Goal: Information Seeking & Learning: Learn about a topic

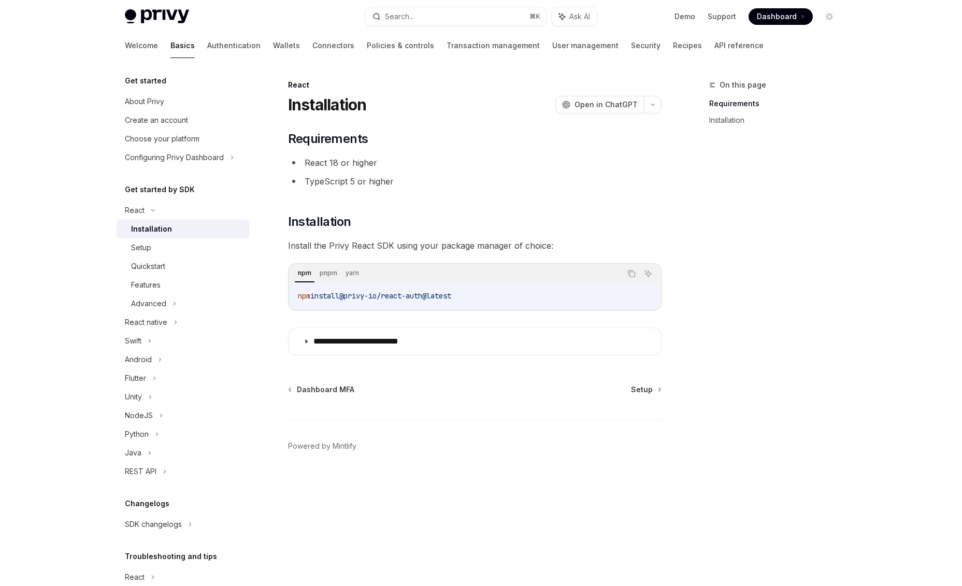
click at [170, 44] on link "Basics" at bounding box center [182, 45] width 24 height 25
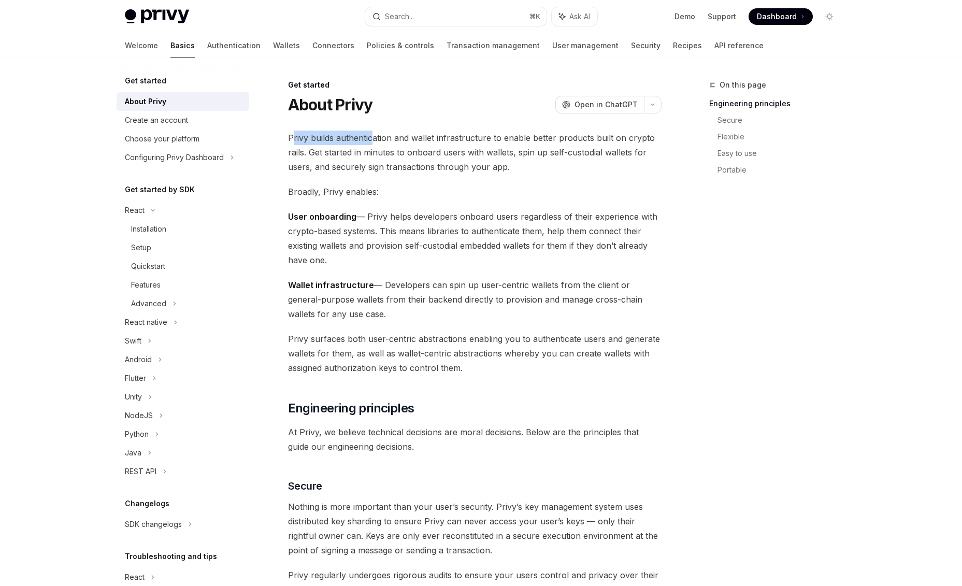
drag, startPoint x: 290, startPoint y: 138, endPoint x: 374, endPoint y: 141, distance: 83.4
click at [370, 140] on span "Privy builds authentication and wallet infrastructure to enable better products…" at bounding box center [474, 151] width 373 height 43
drag, startPoint x: 440, startPoint y: 161, endPoint x: 418, endPoint y: 156, distance: 22.6
click at [437, 161] on span "Privy builds authentication and wallet infrastructure to enable better products…" at bounding box center [474, 151] width 373 height 43
drag, startPoint x: 289, startPoint y: 137, endPoint x: 363, endPoint y: 140, distance: 74.6
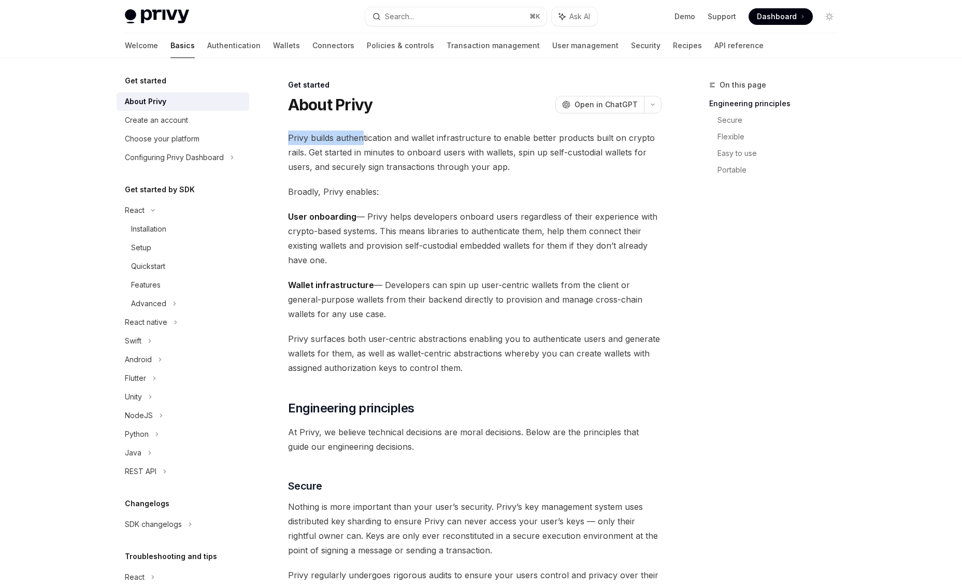
click at [363, 140] on span "Privy builds authentication and wallet infrastructure to enable better products…" at bounding box center [474, 151] width 373 height 43
drag, startPoint x: 402, startPoint y: 142, endPoint x: 471, endPoint y: 143, distance: 69.4
click at [471, 143] on span "Privy builds authentication and wallet infrastructure to enable better products…" at bounding box center [474, 151] width 373 height 43
drag, startPoint x: 483, startPoint y: 136, endPoint x: 564, endPoint y: 138, distance: 81.8
click at [564, 138] on span "Privy builds authentication and wallet infrastructure to enable better products…" at bounding box center [474, 151] width 373 height 43
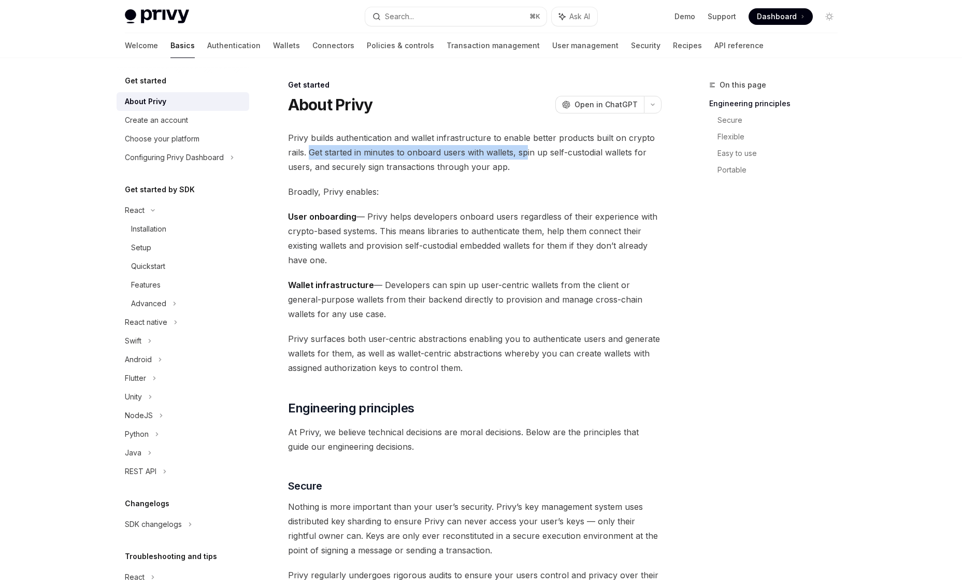
drag, startPoint x: 309, startPoint y: 150, endPoint x: 525, endPoint y: 156, distance: 216.0
click at [525, 156] on span "Privy builds authentication and wallet infrastructure to enable better products…" at bounding box center [474, 151] width 373 height 43
drag, startPoint x: 525, startPoint y: 164, endPoint x: 634, endPoint y: 201, distance: 115.3
click at [526, 164] on span "Privy builds authentication and wallet infrastructure to enable better products…" at bounding box center [474, 151] width 373 height 43
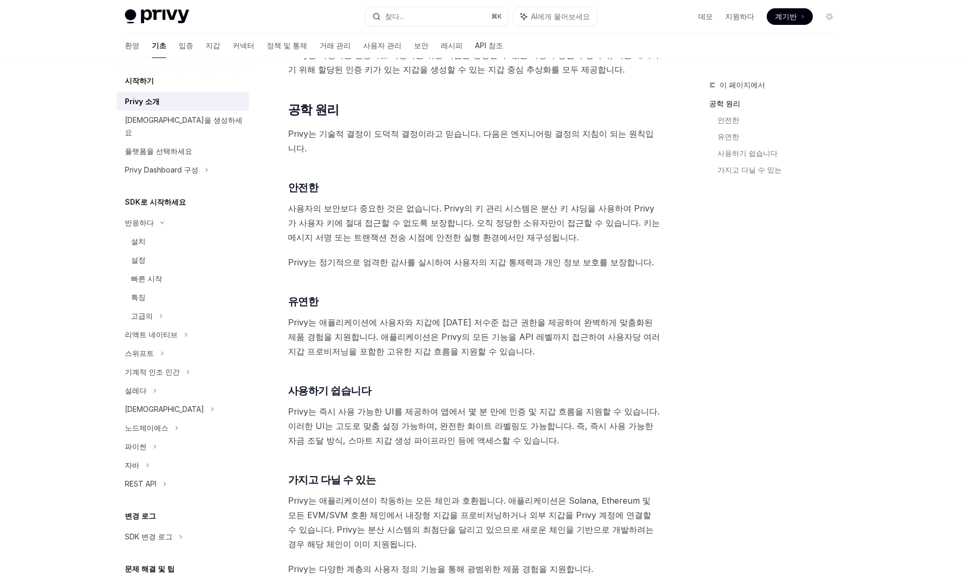
scroll to position [257, 0]
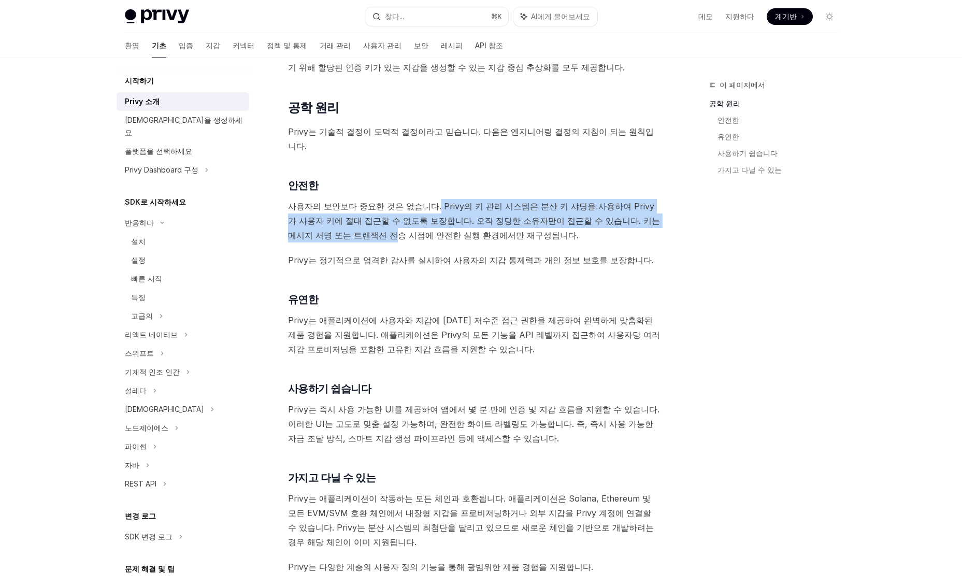
drag, startPoint x: 423, startPoint y: 174, endPoint x: 666, endPoint y: 184, distance: 243.6
click at [666, 184] on div "이 페이지에서 공학 원리 안전한 유연한 사용하기 쉽습니다 가지고 다닐 수 있는 시작하기 Privy 소개 OpenAI ChatGPT에서 열기 O…" at bounding box center [481, 406] width 729 height 1210
click at [421, 201] on font "사용자의 보안보다 중요한 것은 없습니다. Privy의 키 관리 시스템은 분산 키 샤딩을 사용하여 Privy가 사용자 키에 절대 접근할 수 없도…" at bounding box center [474, 220] width 372 height 39
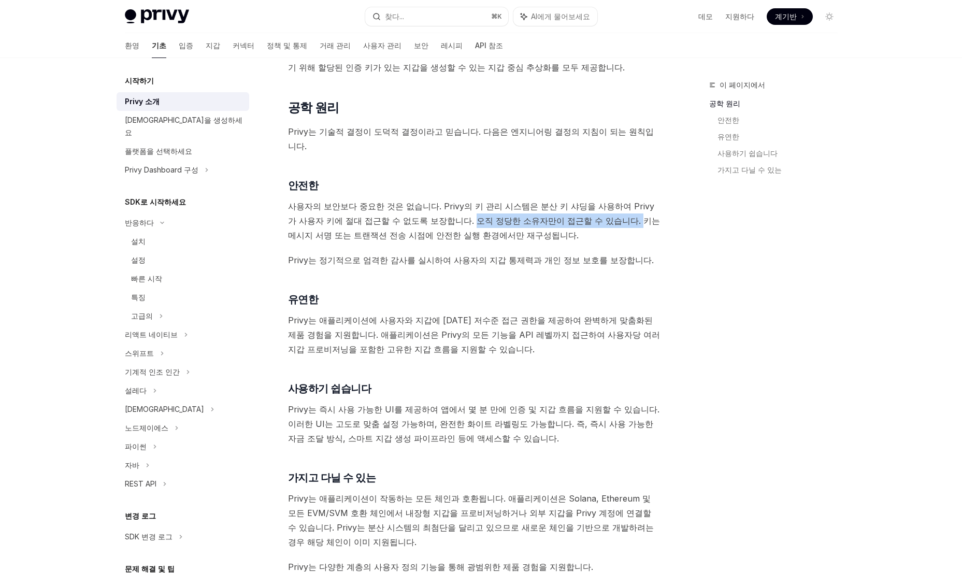
drag, startPoint x: 405, startPoint y: 192, endPoint x: 549, endPoint y: 195, distance: 144.5
click at [549, 201] on font "사용자의 보안보다 중요한 것은 없습니다. Privy의 키 관리 시스템은 분산 키 샤딩을 사용하여 Privy가 사용자 키에 절대 접근할 수 없도…" at bounding box center [474, 220] width 372 height 39
drag, startPoint x: 557, startPoint y: 193, endPoint x: 561, endPoint y: 204, distance: 11.5
click at [558, 204] on span "사용자의 보안보다 중요한 것은 없습니다. Privy의 키 관리 시스템은 분산 키 샤딩을 사용하여 Privy가 사용자 키에 절대 접근할 수 없도…" at bounding box center [474, 220] width 373 height 43
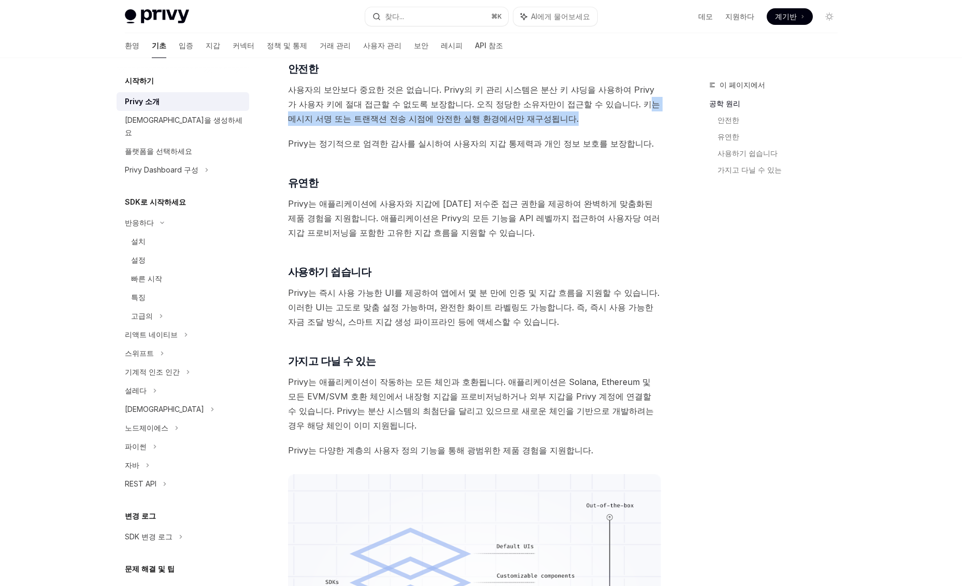
scroll to position [372, 0]
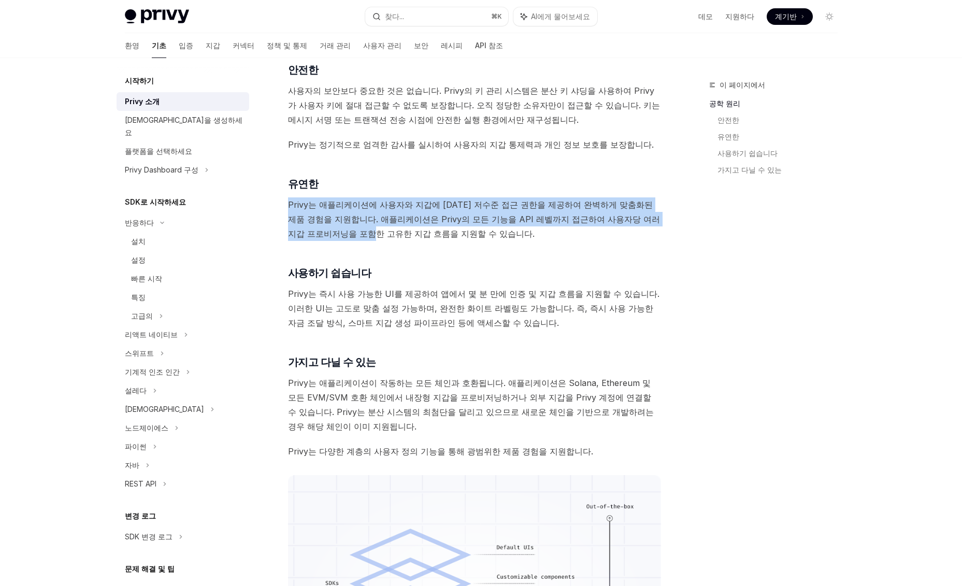
drag, startPoint x: 286, startPoint y: 175, endPoint x: 662, endPoint y: 194, distance: 376.9
click at [662, 194] on div "시작하기 Privy 소개 OpenAI ChatGPT에서 열기 OpenAI ChatGPT에서 열기 Privy는 암호화폐 기반 더 나은 제품을 개…" at bounding box center [378, 300] width 572 height 1189
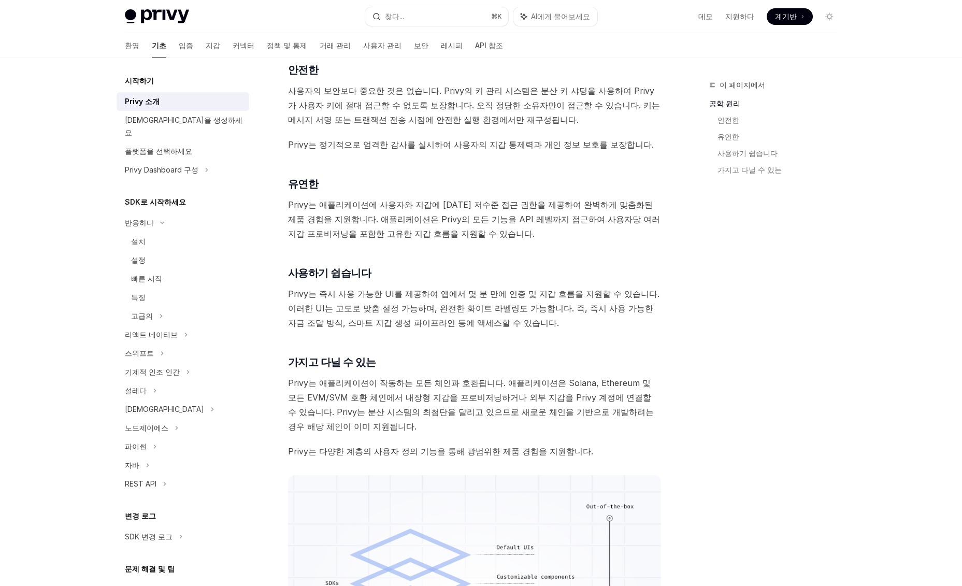
click at [520, 214] on div "Privy는 암호화폐 기반 더 나은 제품을 개발하기 위해 인증 및 지갑 인프라를 구축합니다. 몇 분 만에 사용자에게 지갑을 제공하고, 사용자를…" at bounding box center [474, 249] width 373 height 983
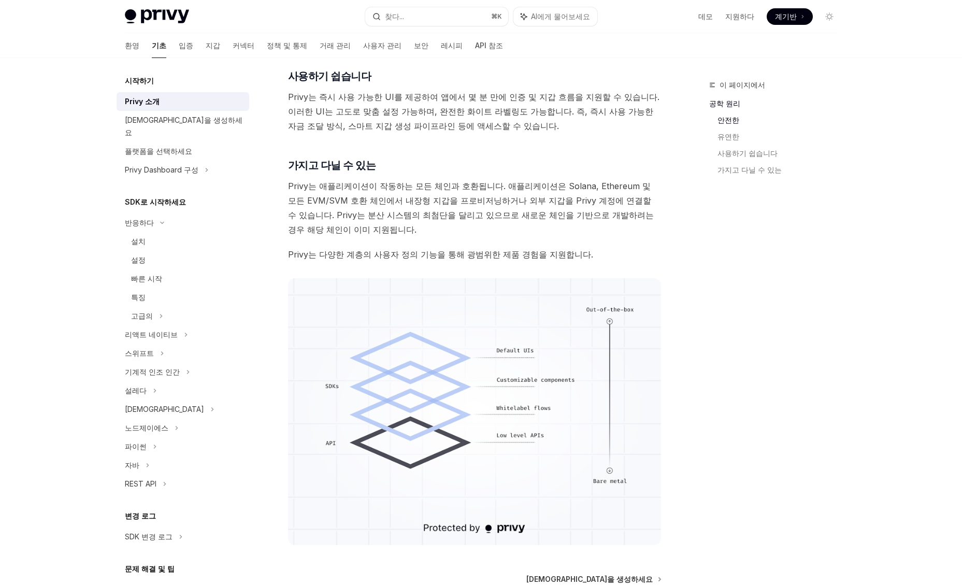
scroll to position [572, 0]
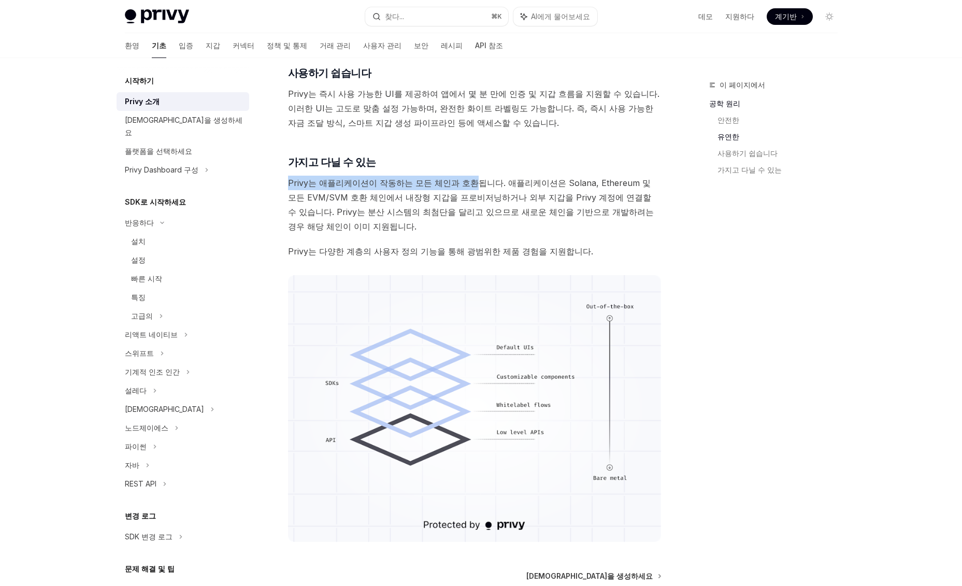
drag, startPoint x: 289, startPoint y: 152, endPoint x: 456, endPoint y: 155, distance: 166.2
click at [456, 178] on font "Privy는 애플리케이션이 작동하는 모든 체인과 호환됩니다. 애플리케이션은 Solana, Ethereum 및 모든 EVM/SVM 호환 체인에서…" at bounding box center [471, 205] width 366 height 54
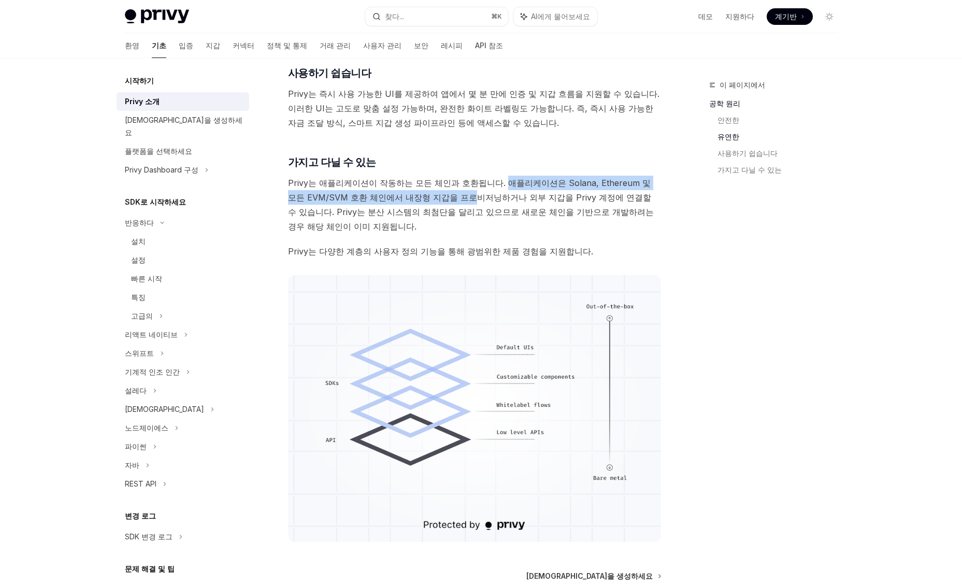
drag, startPoint x: 483, startPoint y: 155, endPoint x: 437, endPoint y: 171, distance: 49.1
click at [437, 178] on font "Privy는 애플리케이션이 작동하는 모든 체인과 호환됩니다. 애플리케이션은 Solana, Ethereum 및 모든 EVM/SVM 호환 체인에서…" at bounding box center [471, 205] width 366 height 54
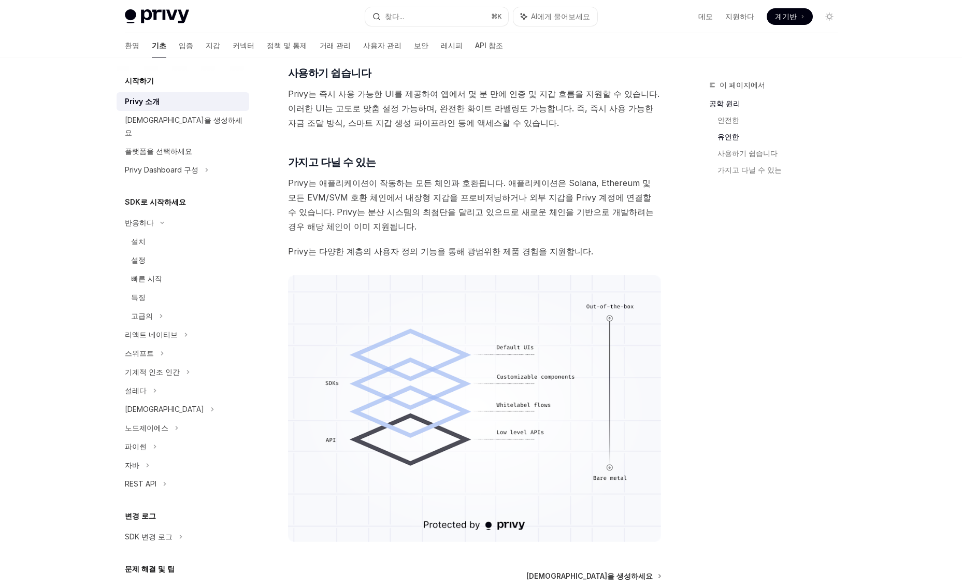
click at [479, 176] on span "Privy는 애플리케이션이 작동하는 모든 체인과 호환됩니다. 애플리케이션은 Solana, Ethereum 및 모든 EVM/SVM 호환 체인에서…" at bounding box center [474, 205] width 373 height 58
drag, startPoint x: 421, startPoint y: 166, endPoint x: 470, endPoint y: 167, distance: 48.7
click at [470, 178] on font "Privy는 애플리케이션이 작동하는 모든 체인과 호환됩니다. 애플리케이션은 Solana, Ethereum 및 모든 EVM/SVM 호환 체인에서…" at bounding box center [471, 205] width 366 height 54
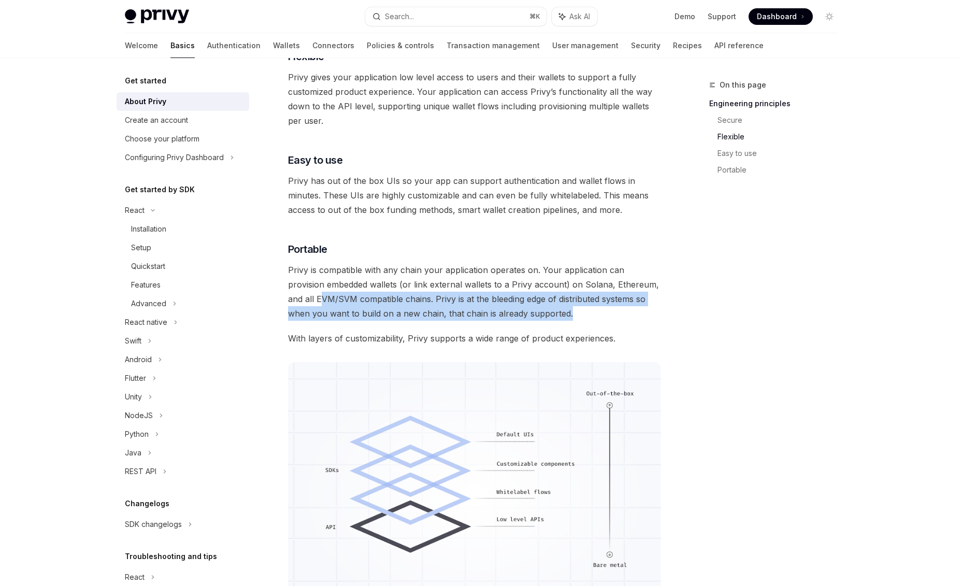
drag, startPoint x: 293, startPoint y: 297, endPoint x: 602, endPoint y: 309, distance: 309.9
click at [602, 309] on span "Privy is compatible with any chain your application operates on. Your applicati…" at bounding box center [474, 292] width 373 height 58
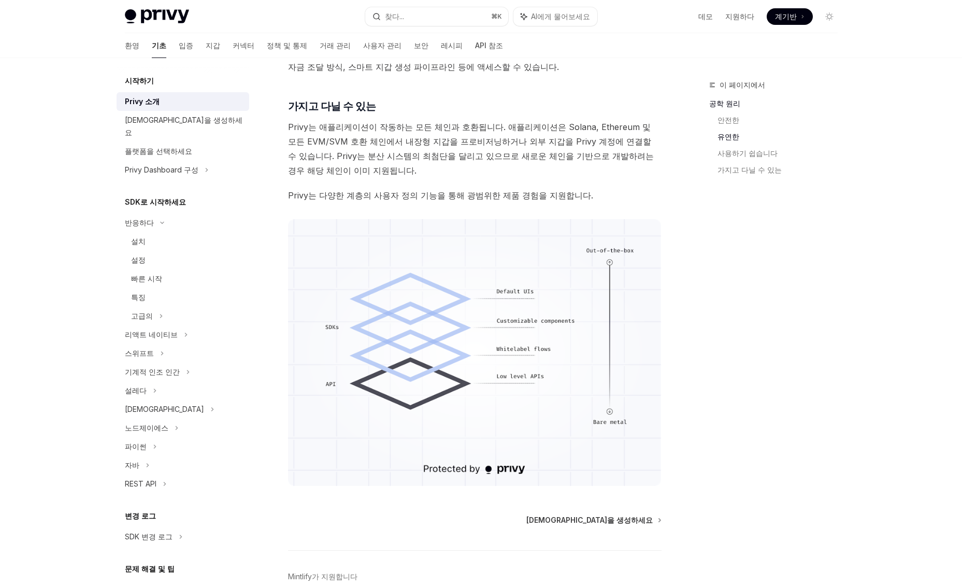
scroll to position [638, 0]
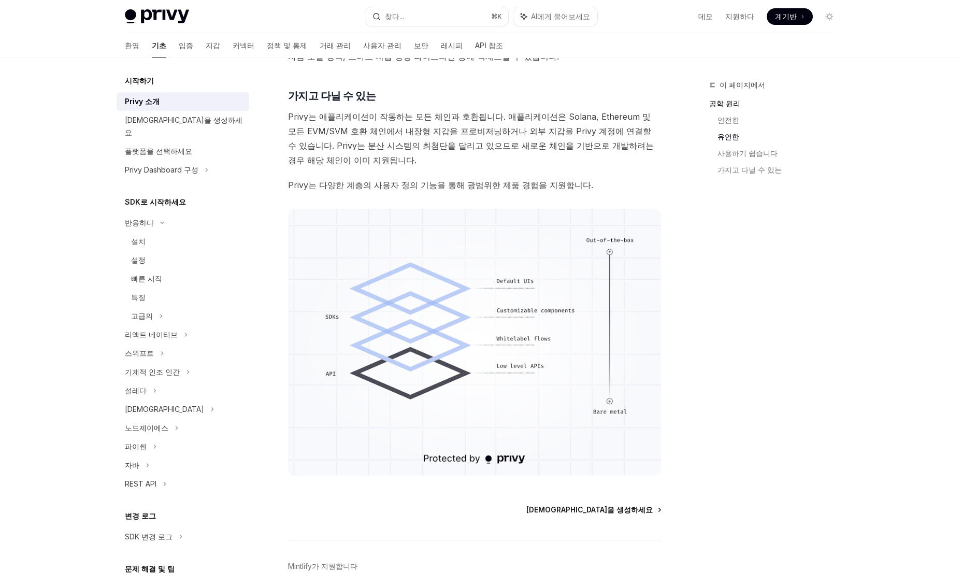
click at [634, 505] on font "[DEMOGRAPHIC_DATA]을 생성하세요" at bounding box center [589, 509] width 126 height 9
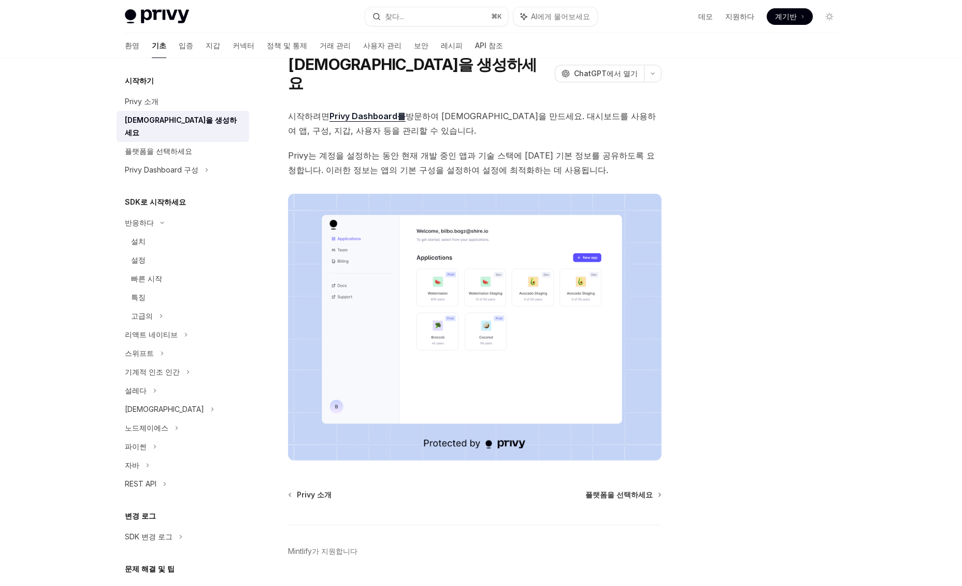
scroll to position [50, 0]
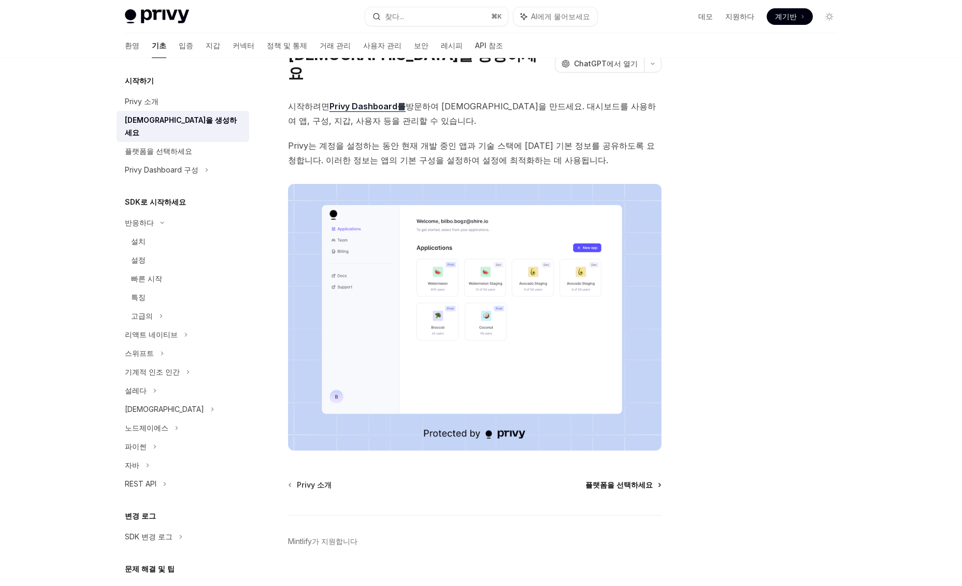
click at [633, 480] on font "플랫폼을 선택하세요" at bounding box center [618, 484] width 67 height 9
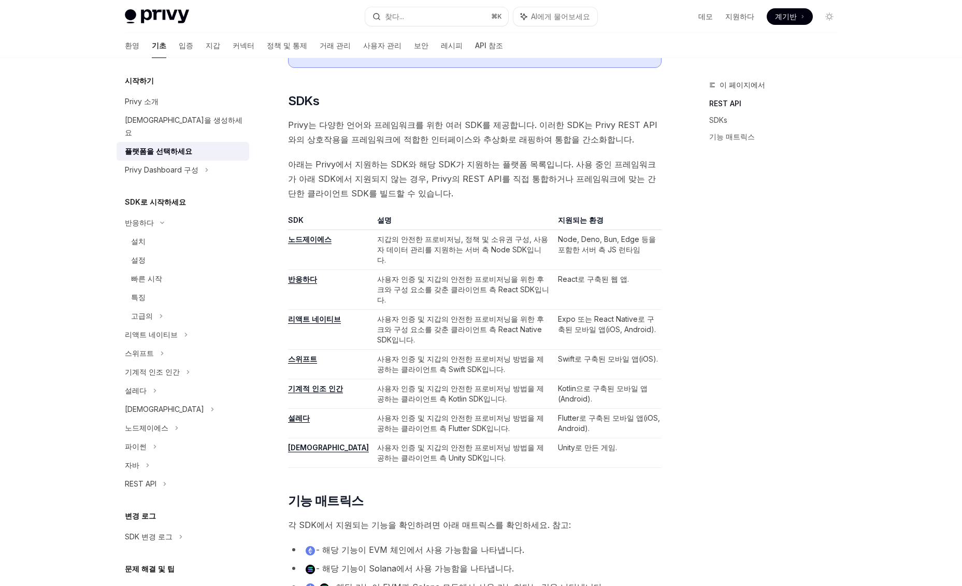
scroll to position [534, 0]
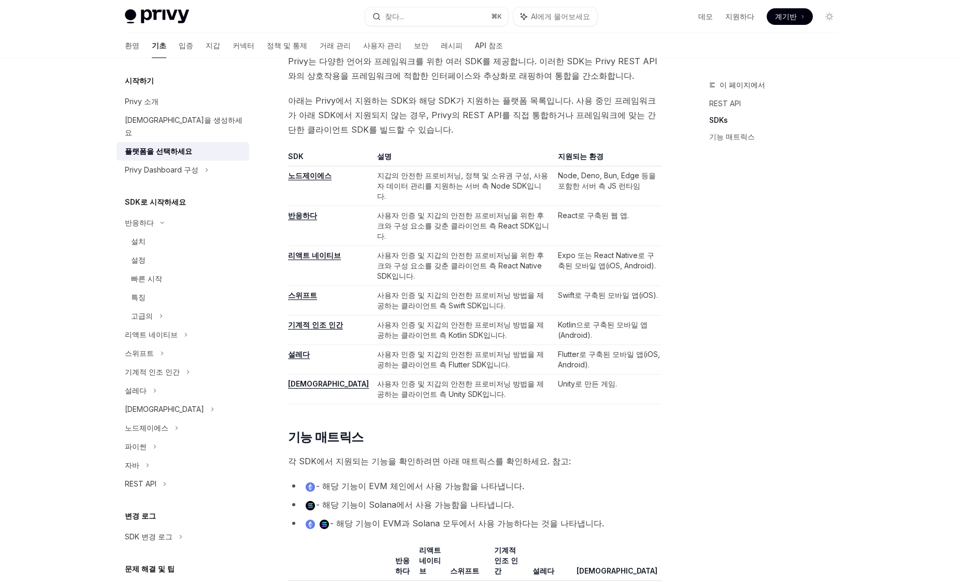
click at [425, 379] on font "사용자 인증 및 지갑의 안전한 프로비저닝 방법을 제공하는 클라이언트 측 Unity SDK입니다." at bounding box center [460, 388] width 167 height 19
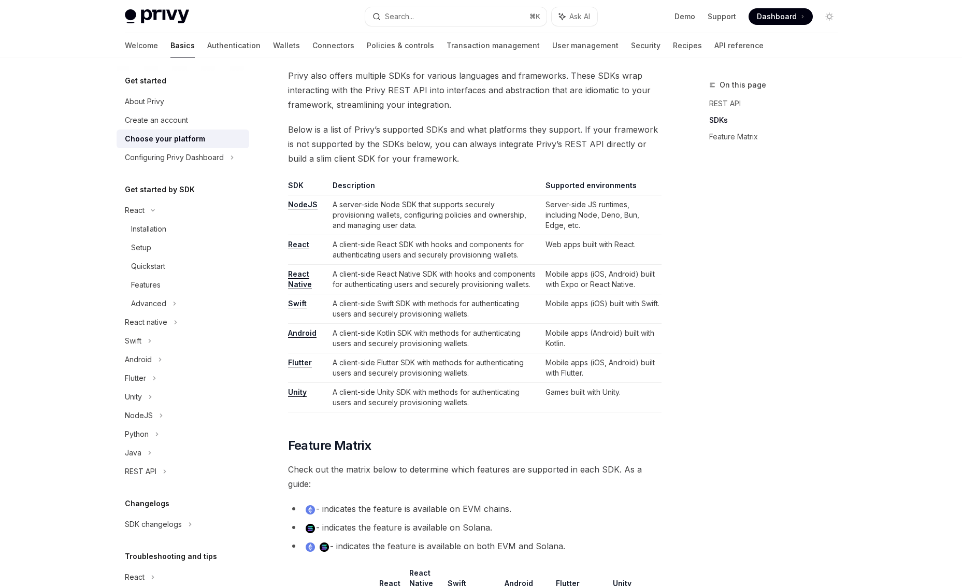
click at [404, 404] on td "A client-side Unity SDK with methods for authenticating users and securely prov…" at bounding box center [434, 398] width 212 height 30
copy td "provisioning"
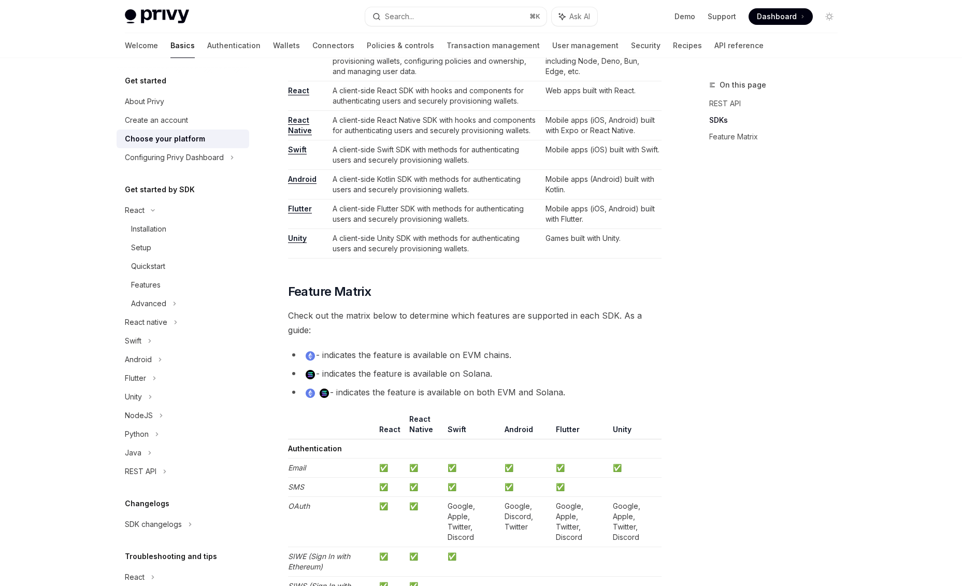
scroll to position [688, 0]
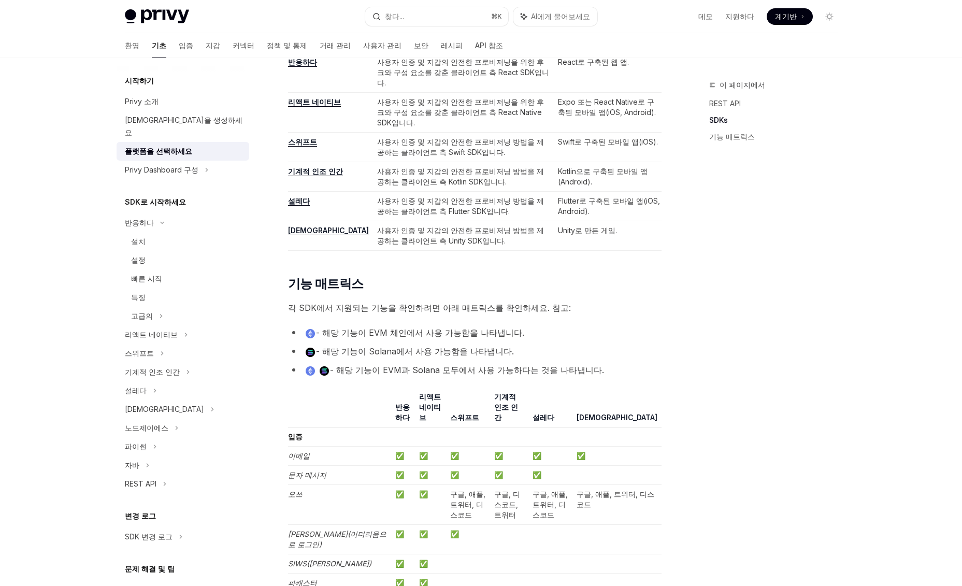
click at [703, 194] on div "Privy Docs 홈페이지 찾다... ⌘ K AI에게 물어보세요 데모 지원하다 계기반 계기반 찾다... 항해 시작하기 플랫폼을 선택하세요 환…" at bounding box center [481, 482] width 962 height 2340
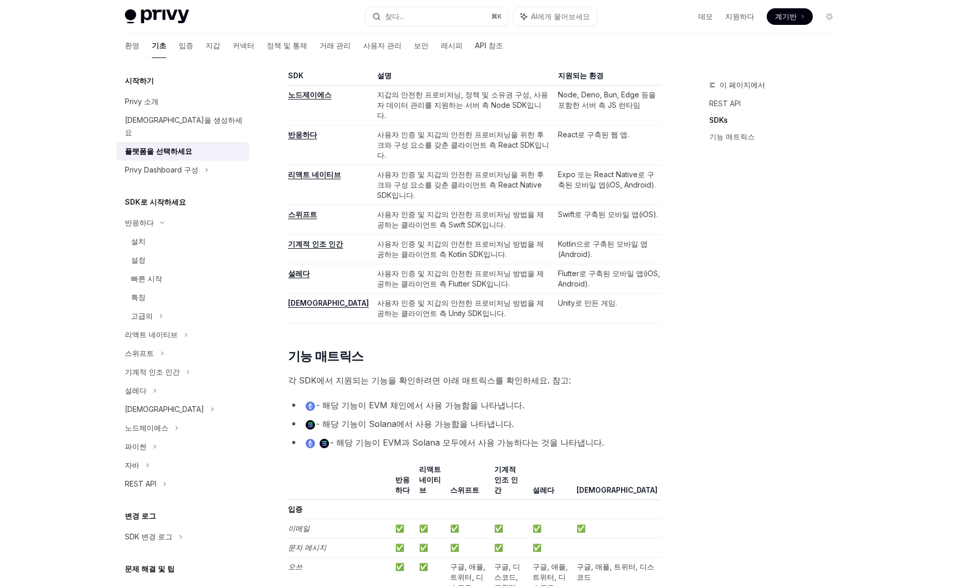
scroll to position [615, 0]
drag, startPoint x: 333, startPoint y: 246, endPoint x: 490, endPoint y: 244, distance: 156.4
click at [490, 299] on font "사용자 인증 및 지갑의 안전한 프로비저닝 방법을 제공하는 클라이언트 측 Unity SDK입니다." at bounding box center [460, 308] width 167 height 19
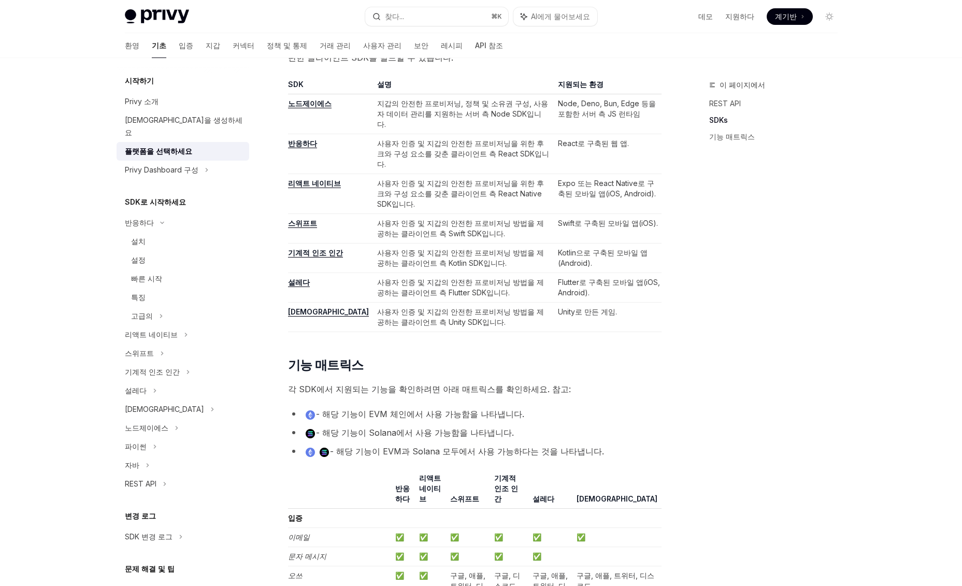
drag, startPoint x: 541, startPoint y: 280, endPoint x: 512, endPoint y: 277, distance: 29.2
click at [541, 280] on div "Privy는 암호화폐 기반 제품 개발을 위해 유연한 지갑 및 키 관리 인프라를 구축합니다. Privy의 REST API 와 직접 통합하거나, …" at bounding box center [474, 552] width 373 height 2056
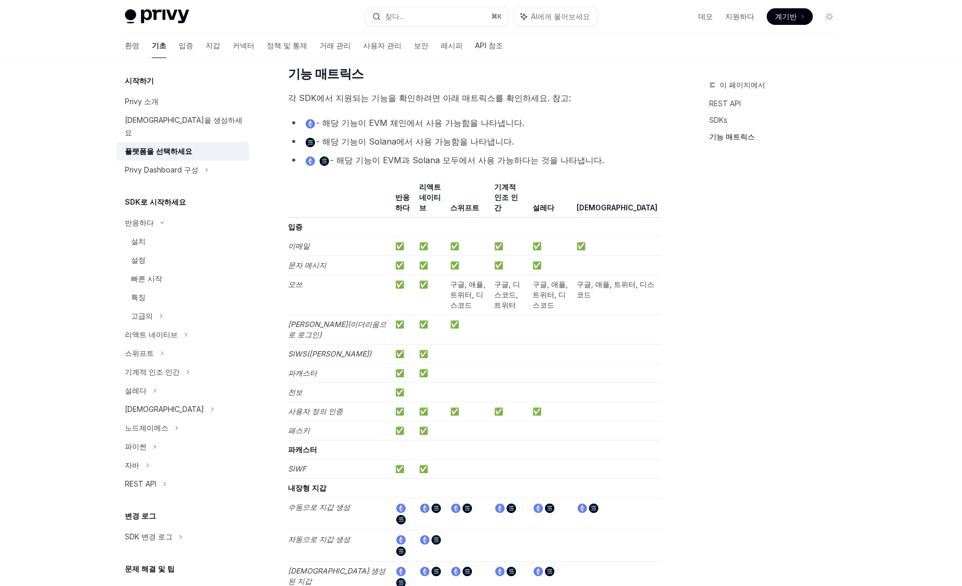
scroll to position [898, 0]
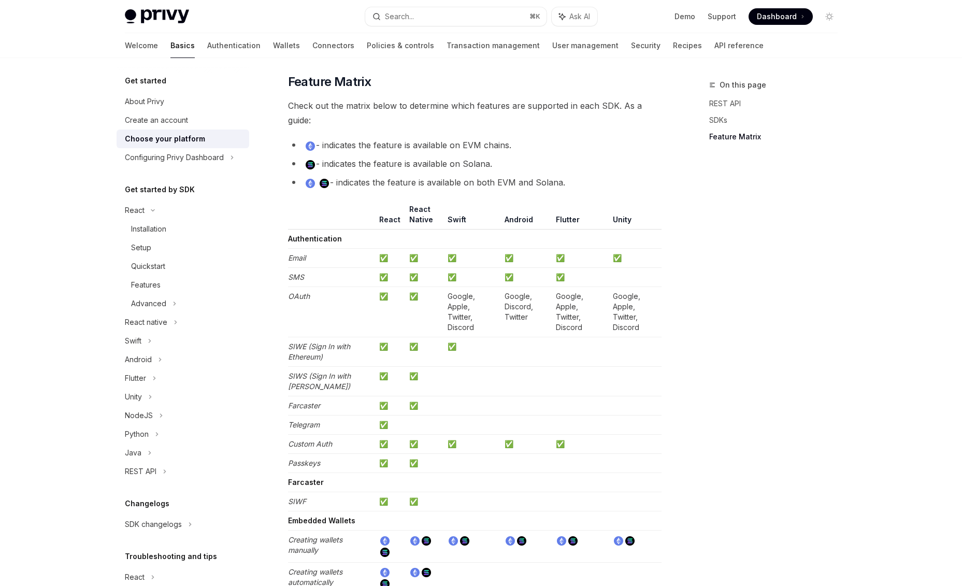
click at [703, 208] on div "On this page REST API SDKs Feature Matrix" at bounding box center [766, 332] width 157 height 507
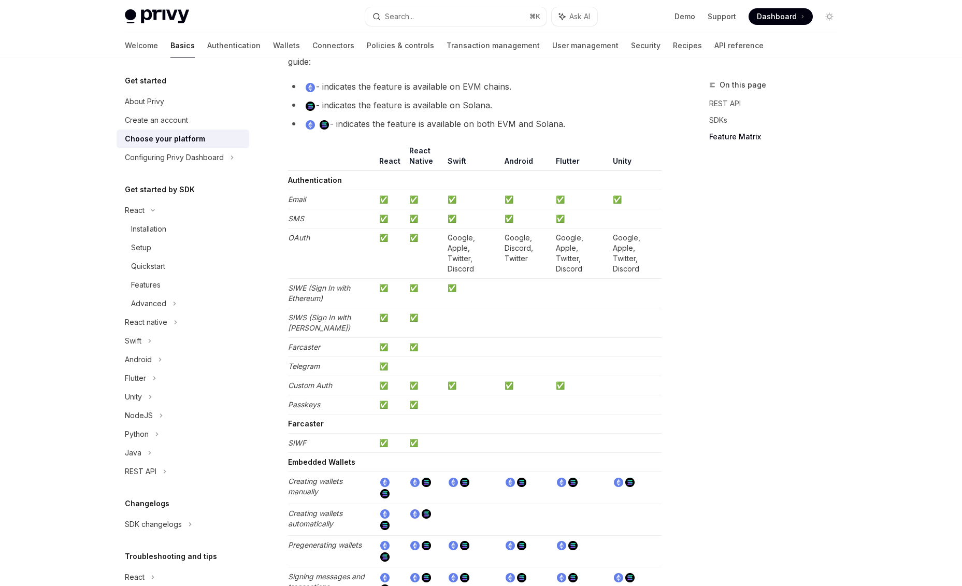
scroll to position [955, 0]
click at [561, 163] on th "Flutter" at bounding box center [579, 159] width 57 height 25
copy th "Flutter"
click at [703, 244] on div "On this page REST API SDKs Feature Matrix" at bounding box center [766, 332] width 157 height 507
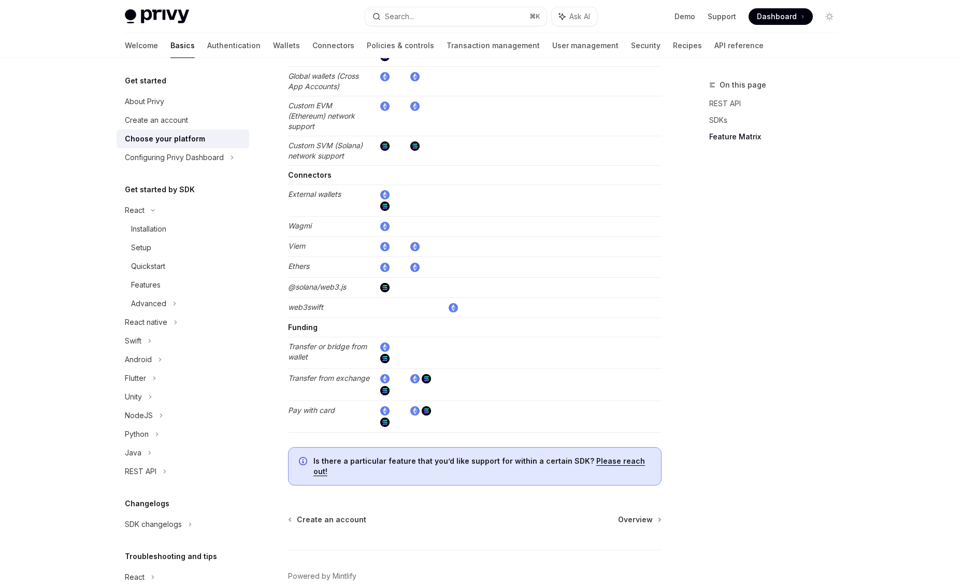
scroll to position [1797, 0]
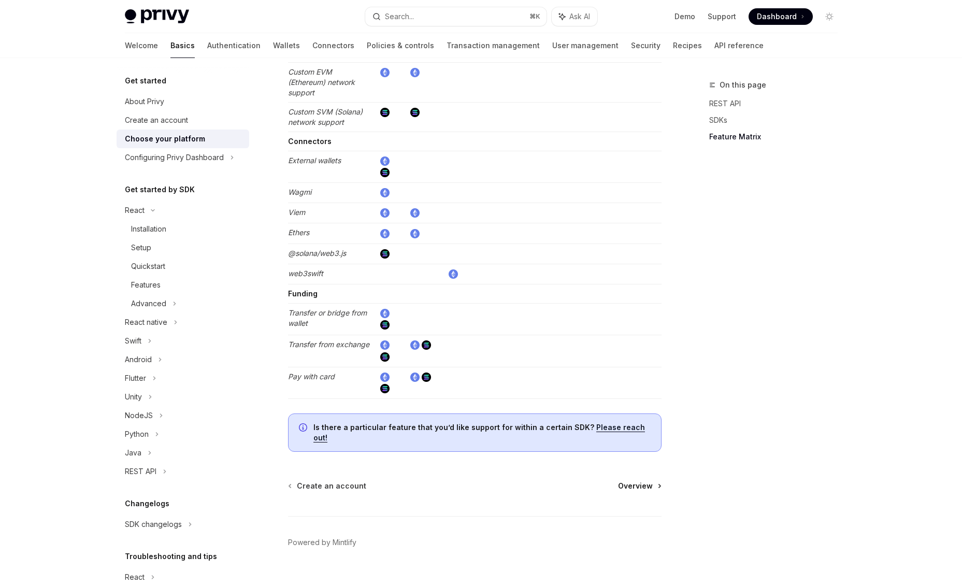
click at [648, 481] on span "Overview" at bounding box center [635, 486] width 35 height 10
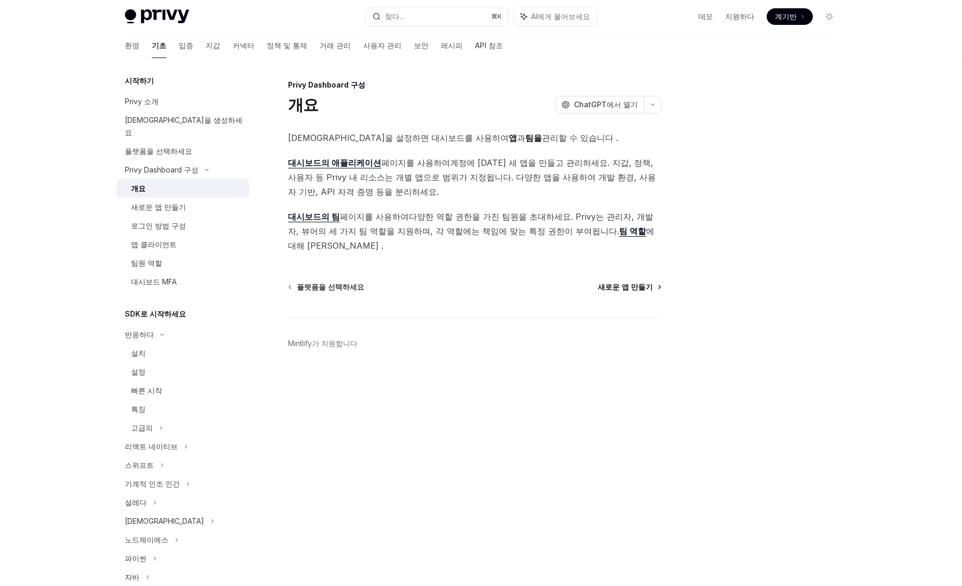
click at [647, 282] on font "새로운 앱 만들기" at bounding box center [625, 286] width 55 height 9
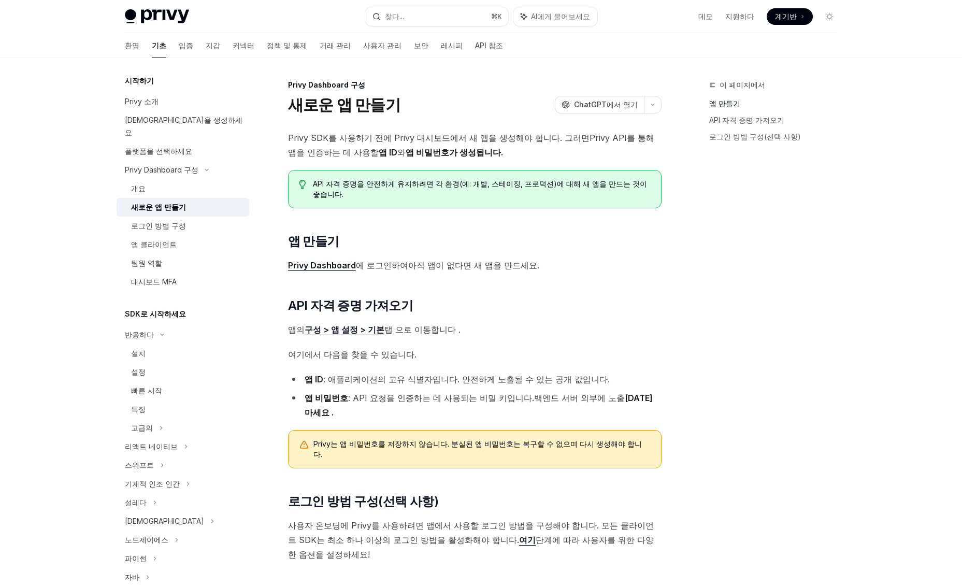
click at [703, 136] on div "Privy Docs 홈페이지 찾다... ⌘ K AI에게 물어보세요 데모 지원하다 계기반 계기반 찾다... 항해 환영 기초 입증 지갑 커넥터 정…" at bounding box center [481, 357] width 962 height 715
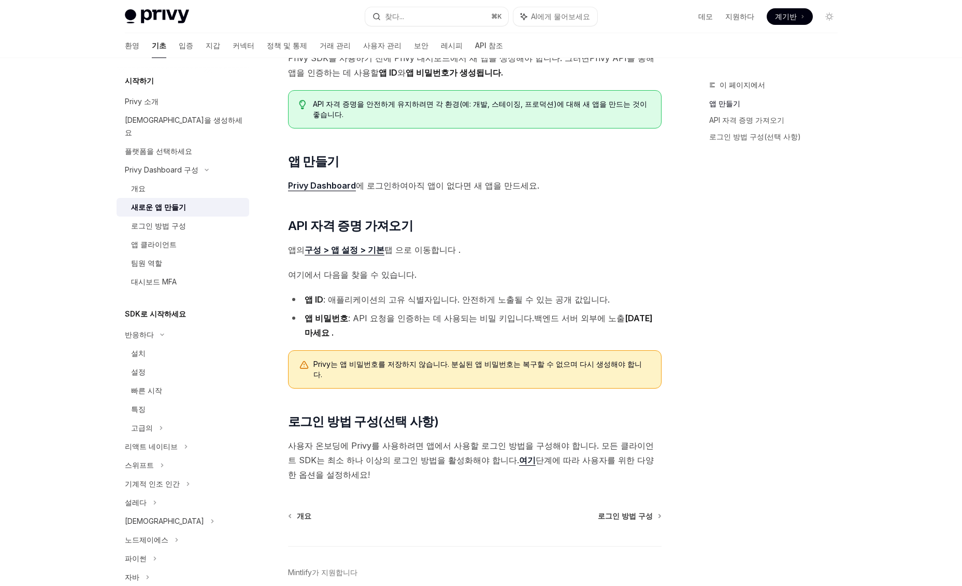
scroll to position [81, 0]
click at [627, 510] on font "로그인 방법 구성" at bounding box center [625, 514] width 55 height 9
type textarea "*"
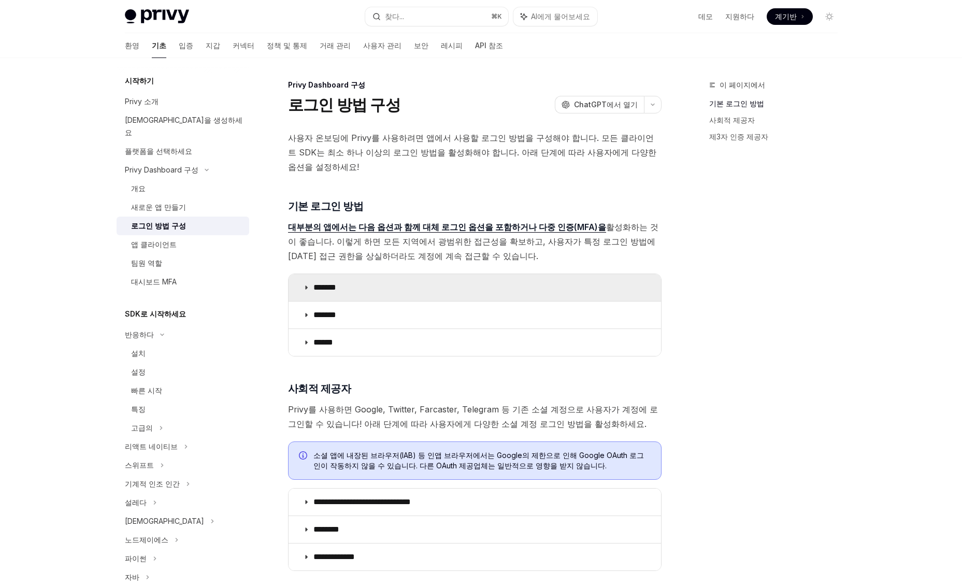
click at [381, 274] on summary "*******" at bounding box center [474, 287] width 372 height 27
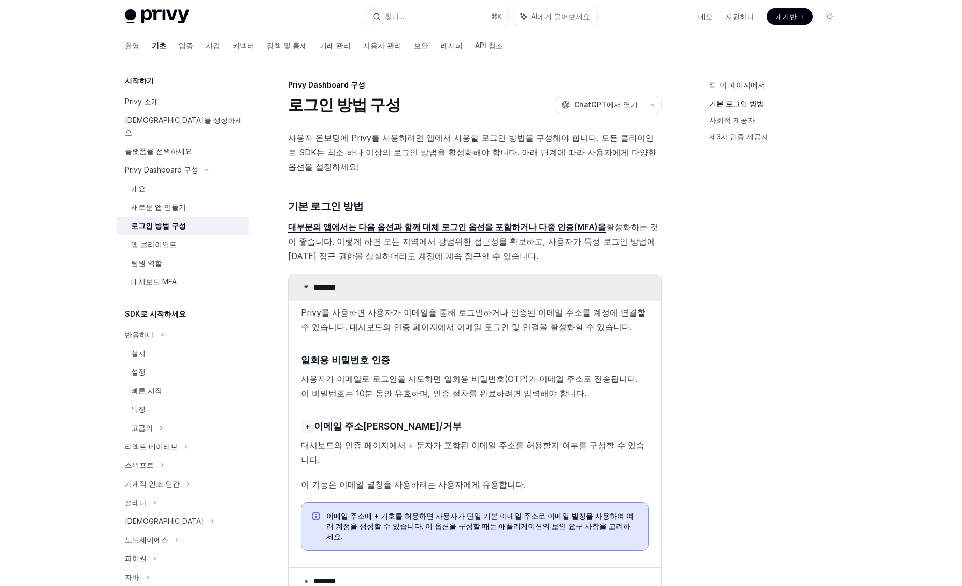
click at [381, 274] on summary "*******" at bounding box center [474, 287] width 372 height 27
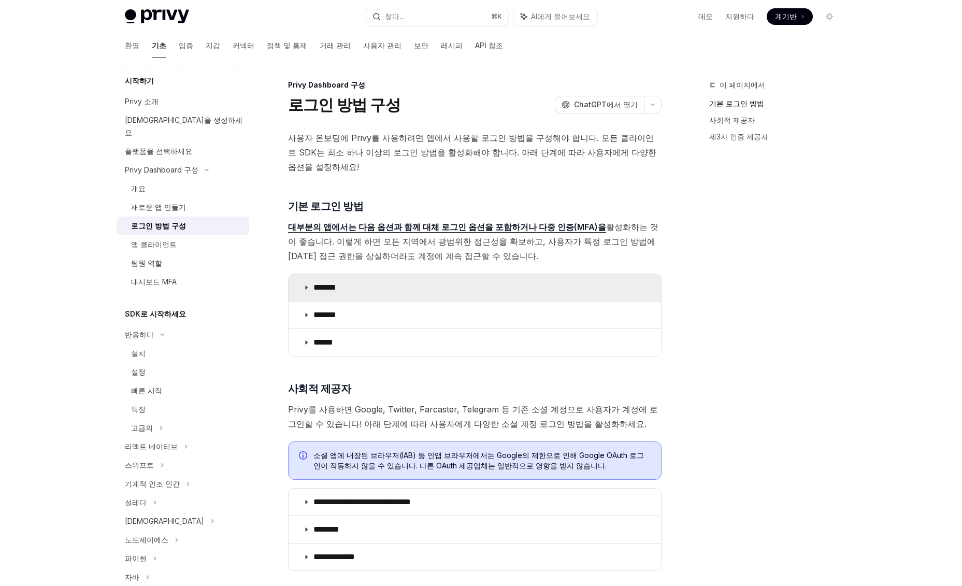
click at [381, 274] on summary "*******" at bounding box center [474, 287] width 372 height 27
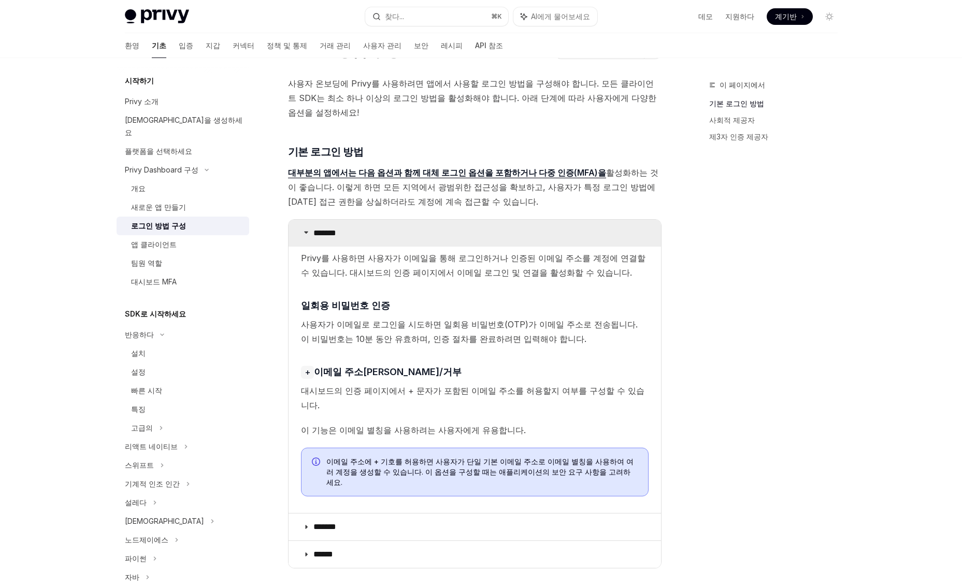
scroll to position [72, 0]
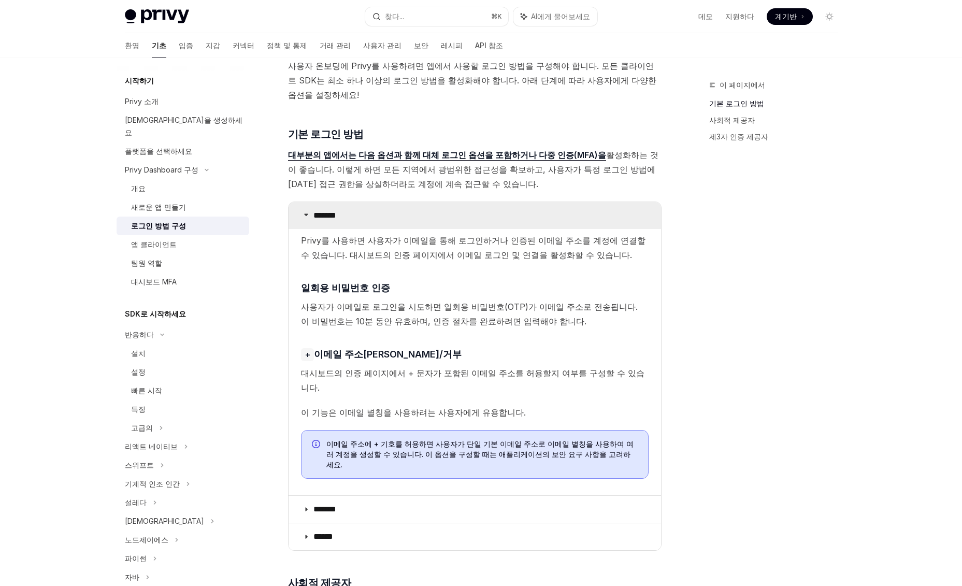
click at [391, 202] on summary "*******" at bounding box center [474, 215] width 372 height 27
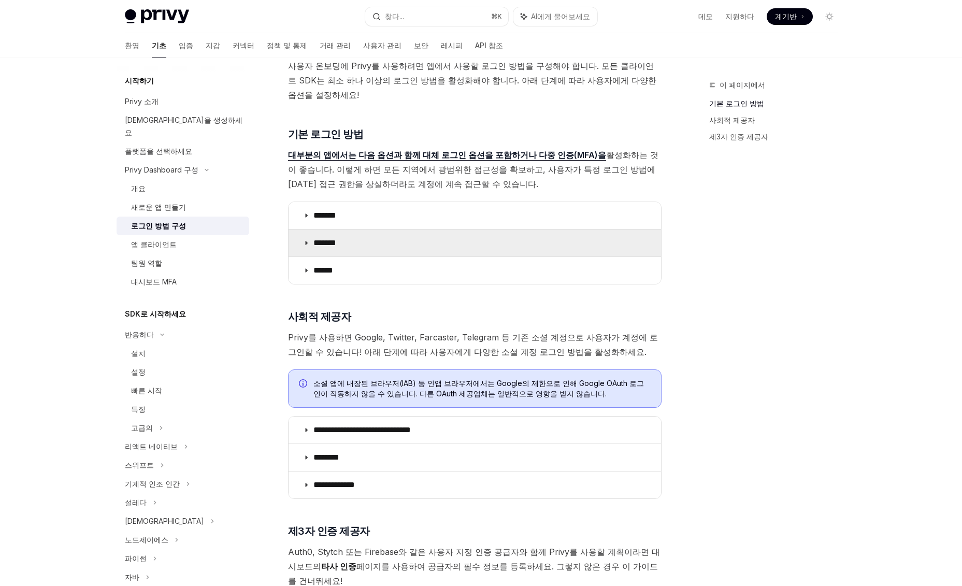
click at [410, 233] on summary "*******" at bounding box center [474, 242] width 372 height 27
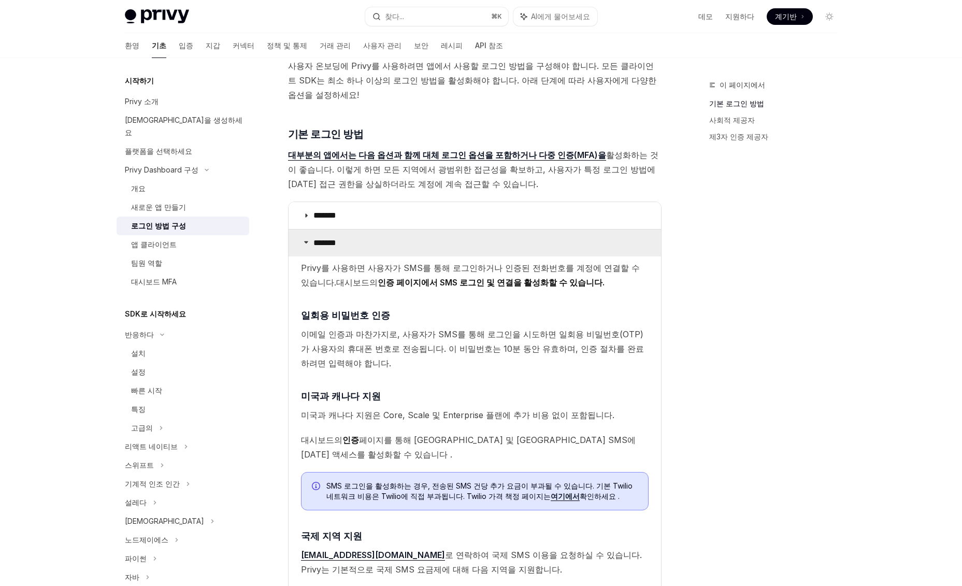
click at [410, 233] on summary "*******" at bounding box center [474, 242] width 372 height 27
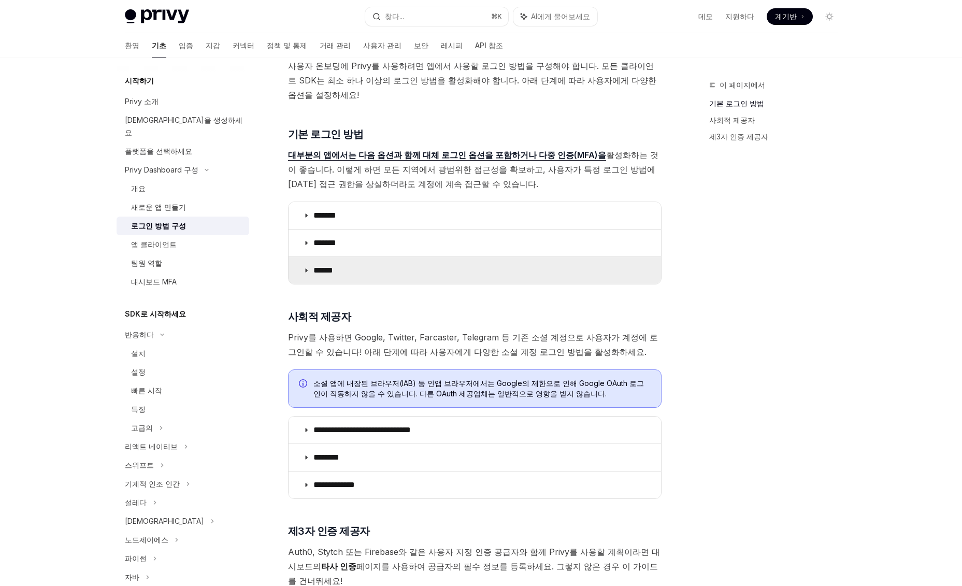
click at [421, 257] on summary "******" at bounding box center [474, 270] width 372 height 27
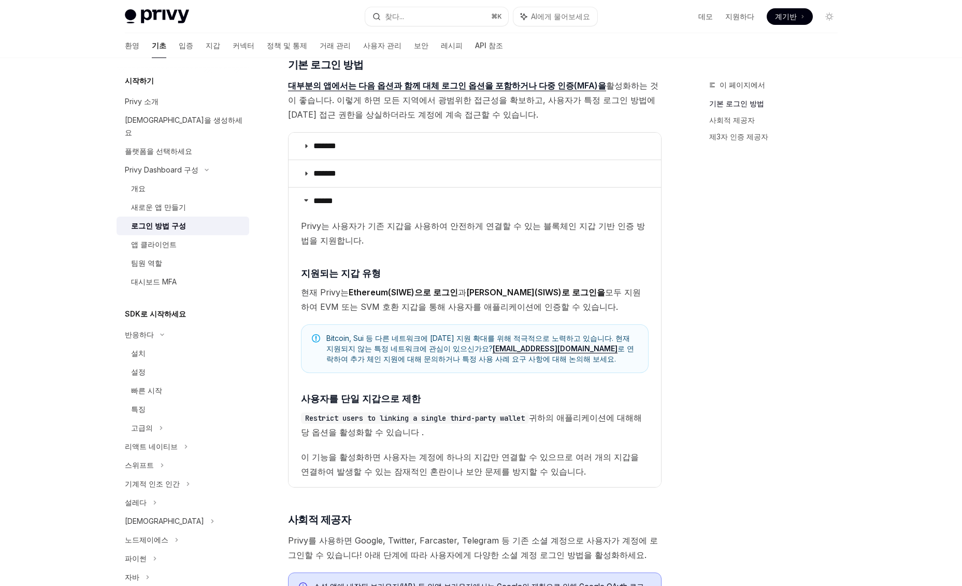
scroll to position [196, 0]
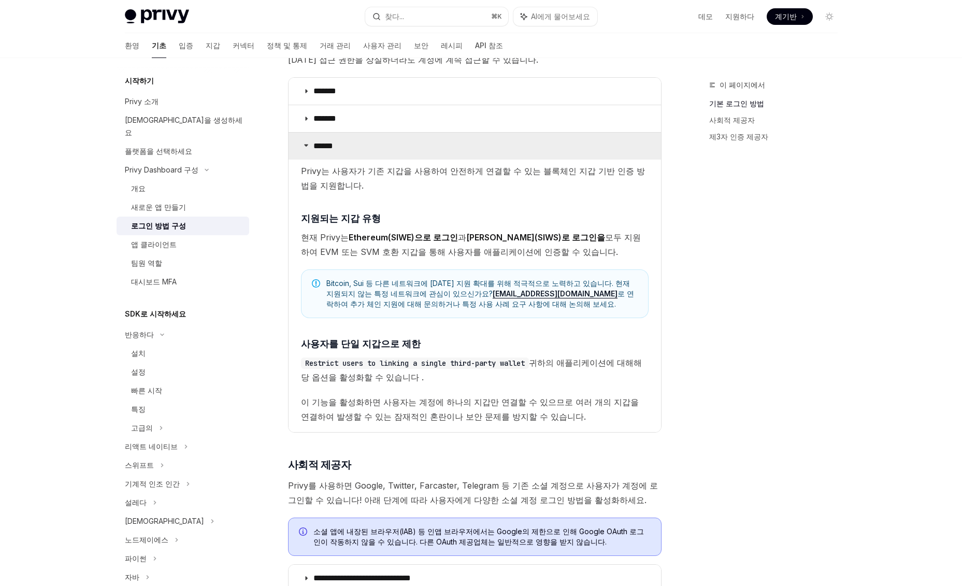
click at [444, 133] on summary "******" at bounding box center [474, 146] width 372 height 27
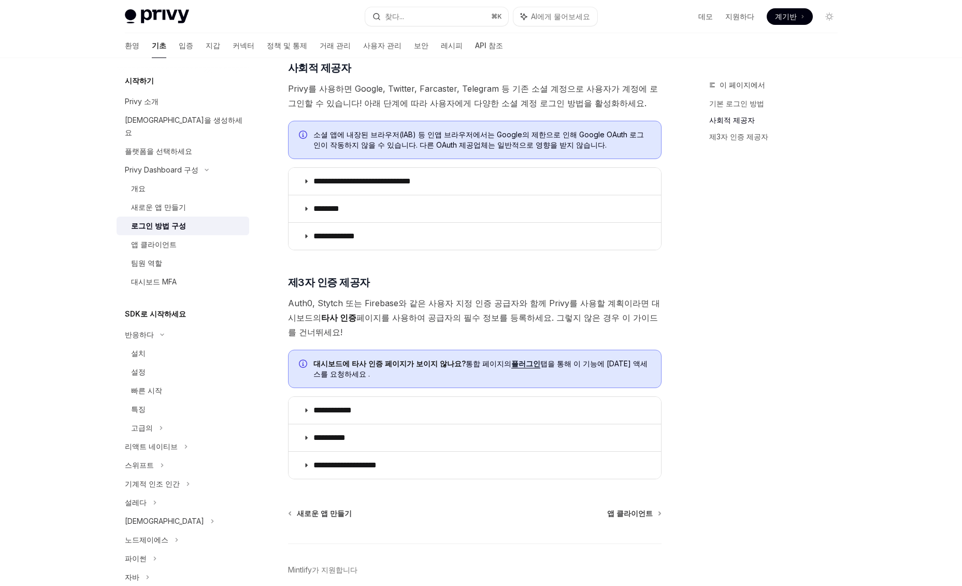
scroll to position [320, 0]
click at [380, 298] on font "Auth0, Stytch 또는 Firebase와 같은 사용자 지정 인증 공급자와 함께 Privy를 사용할 계획이라면 대시보드의" at bounding box center [474, 310] width 372 height 25
click at [379, 298] on font "Auth0, Stytch 또는 Firebase와 같은 사용자 지정 인증 공급자와 함께 Privy를 사용할 계획이라면 대시보드의" at bounding box center [474, 310] width 372 height 25
copy font "Firebase"
click at [703, 154] on div "이 페이지에서 기본 로그인 방법 사회적 제공자 제3자 인증 제공자" at bounding box center [766, 332] width 157 height 507
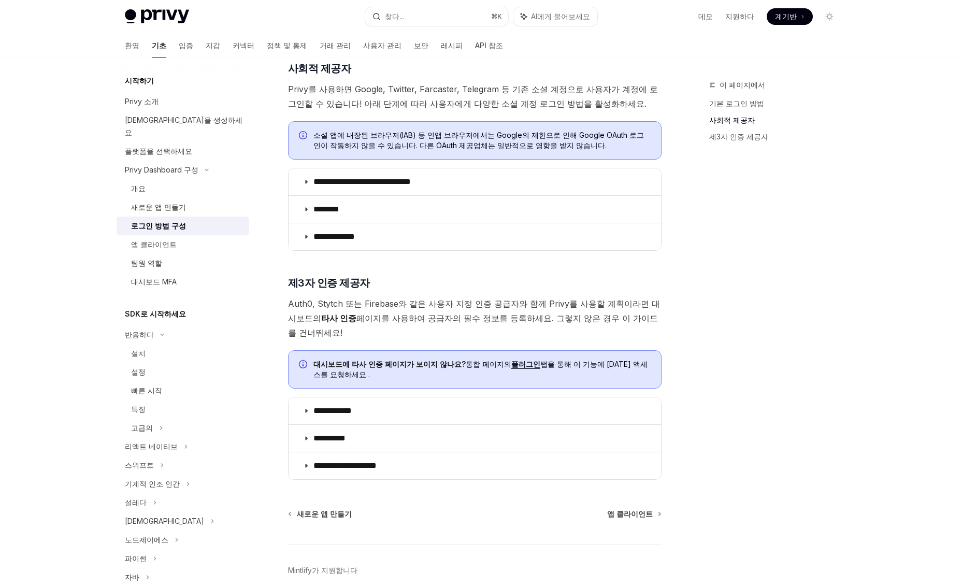
scroll to position [339, 0]
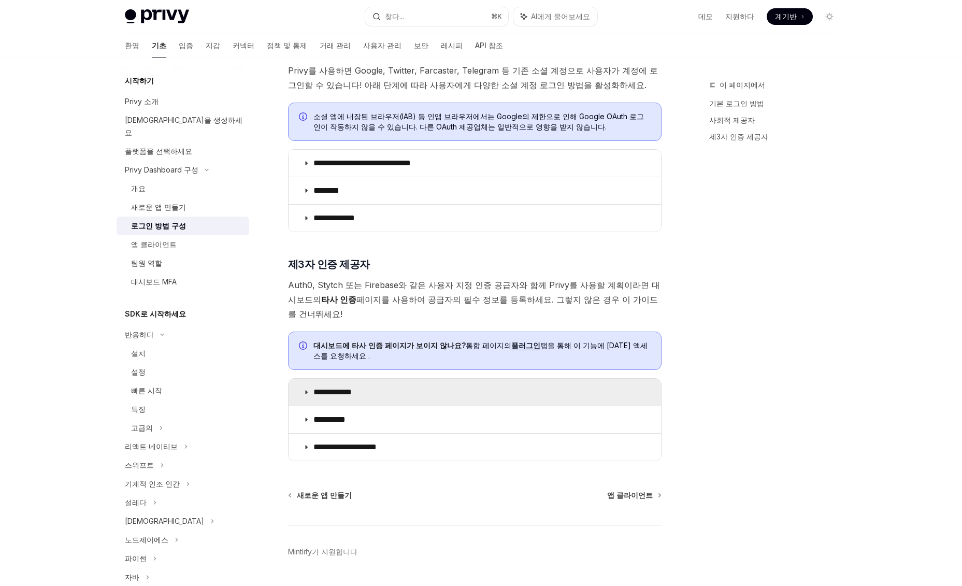
click at [539, 379] on summary "**********" at bounding box center [474, 392] width 372 height 27
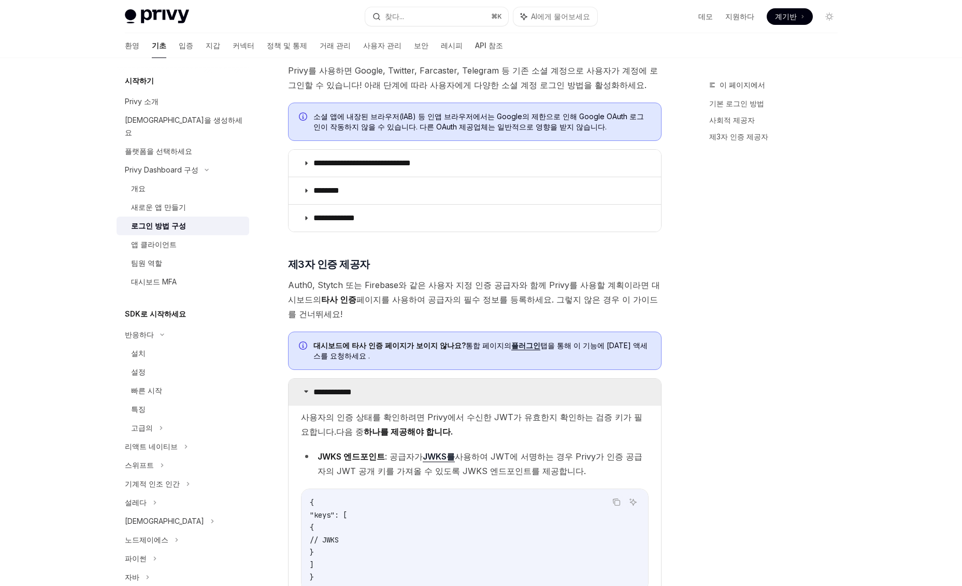
scroll to position [338, 0]
click at [539, 380] on summary "**********" at bounding box center [474, 393] width 372 height 27
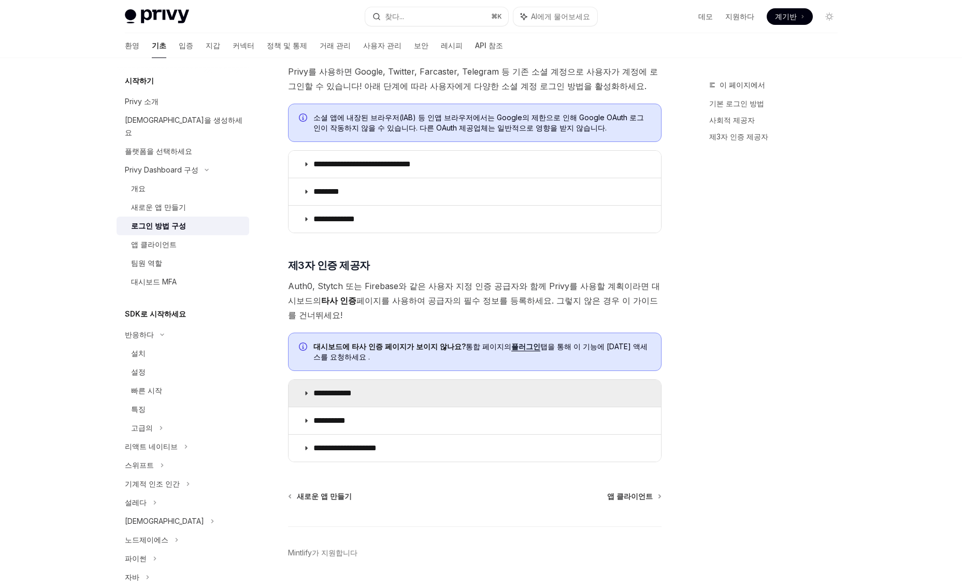
scroll to position [337, 0]
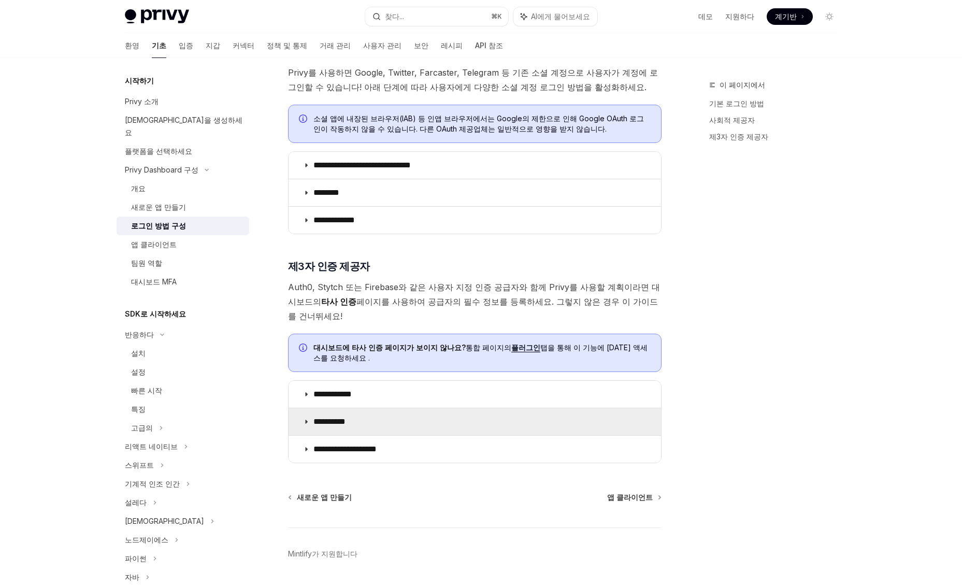
click at [539, 408] on summary "**********" at bounding box center [474, 421] width 372 height 27
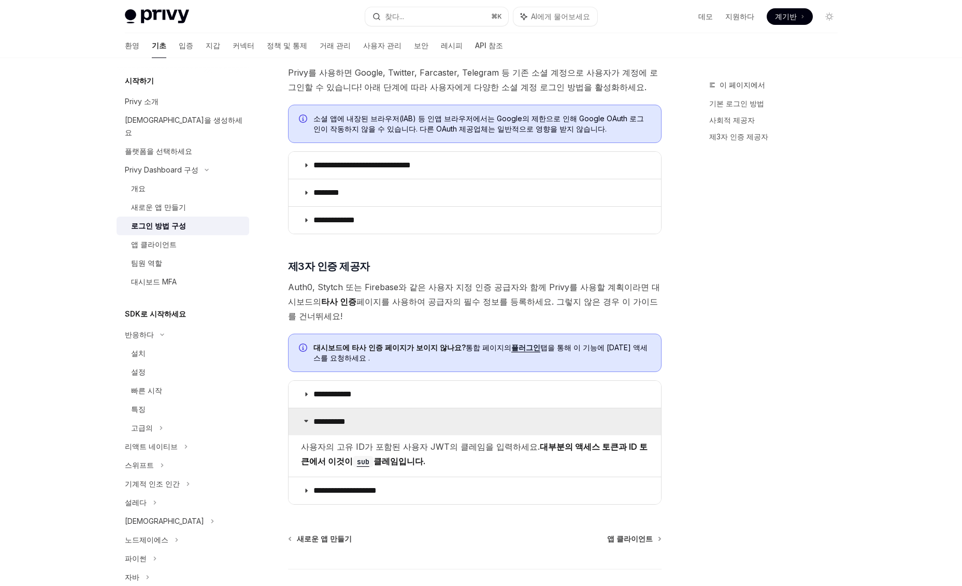
click at [539, 408] on summary "**********" at bounding box center [474, 421] width 372 height 27
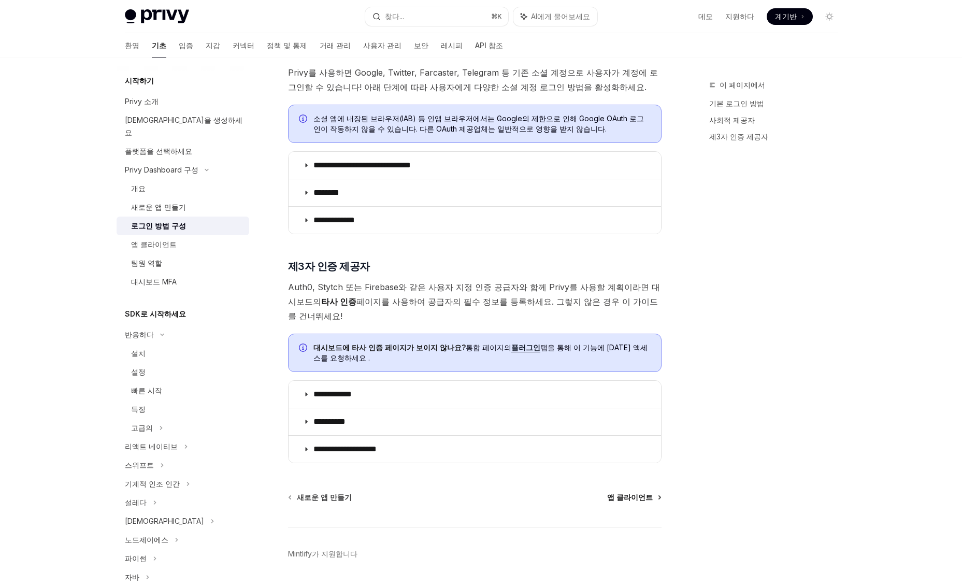
click at [640, 492] on font "앱 클라이언트" at bounding box center [630, 496] width 46 height 9
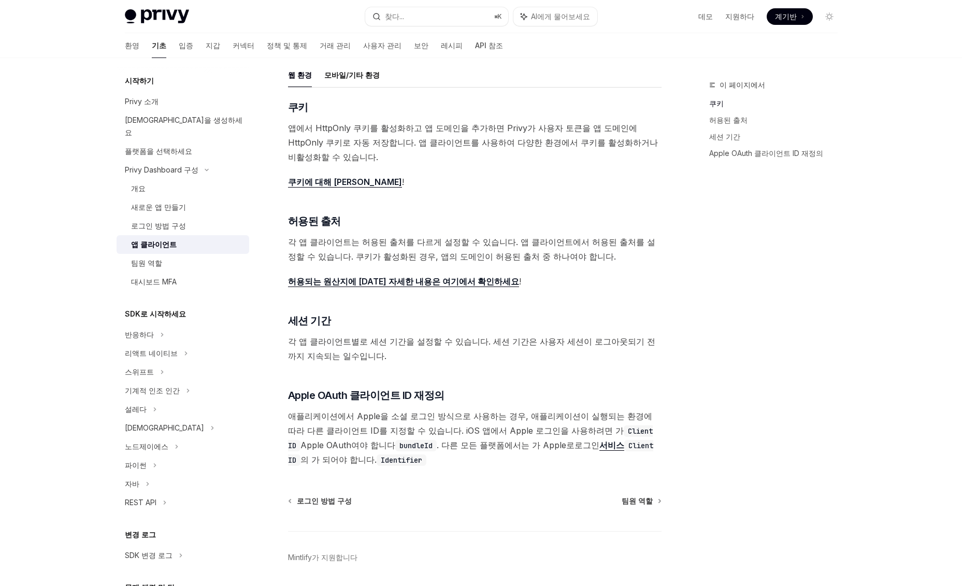
scroll to position [213, 0]
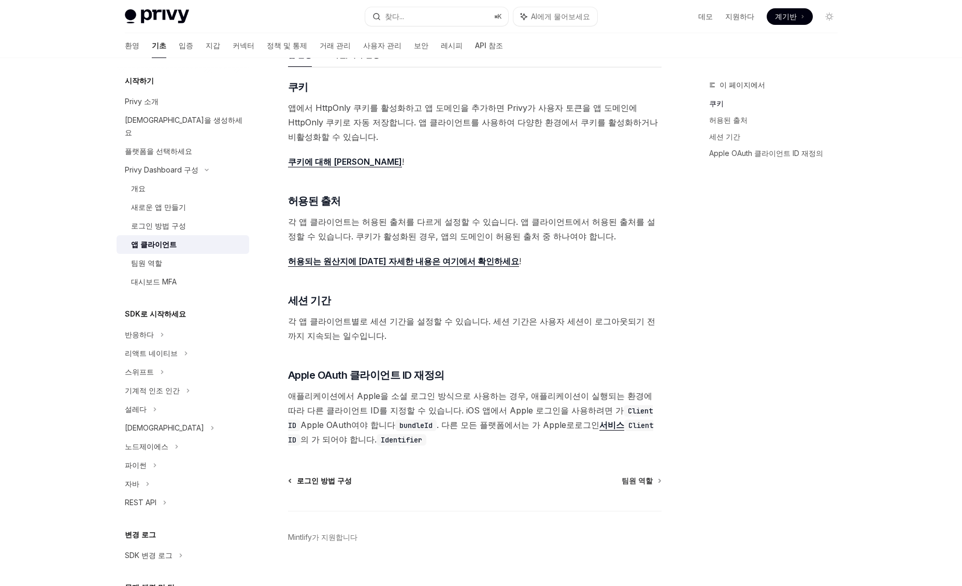
click at [312, 476] on font "로그인 방법 구성" at bounding box center [324, 480] width 55 height 9
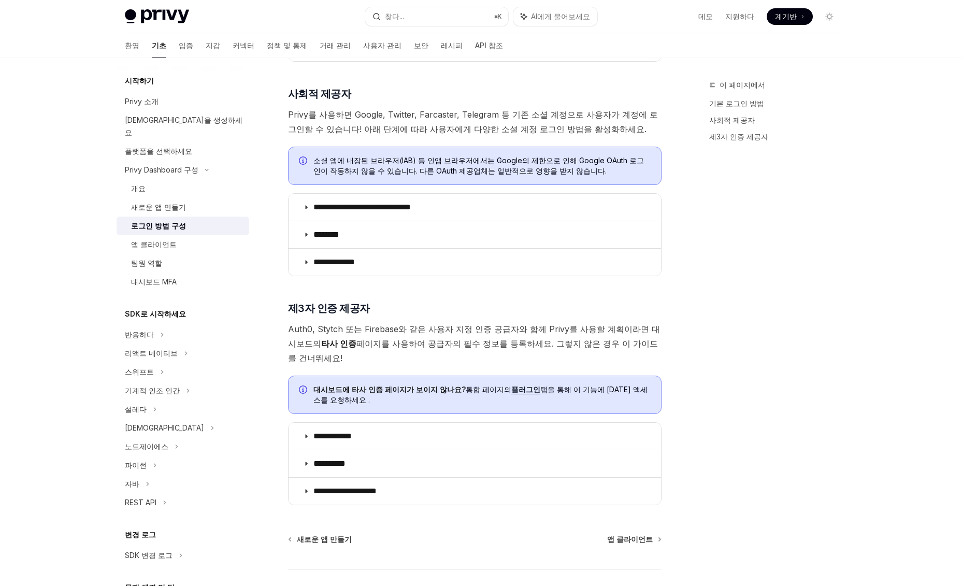
scroll to position [339, 0]
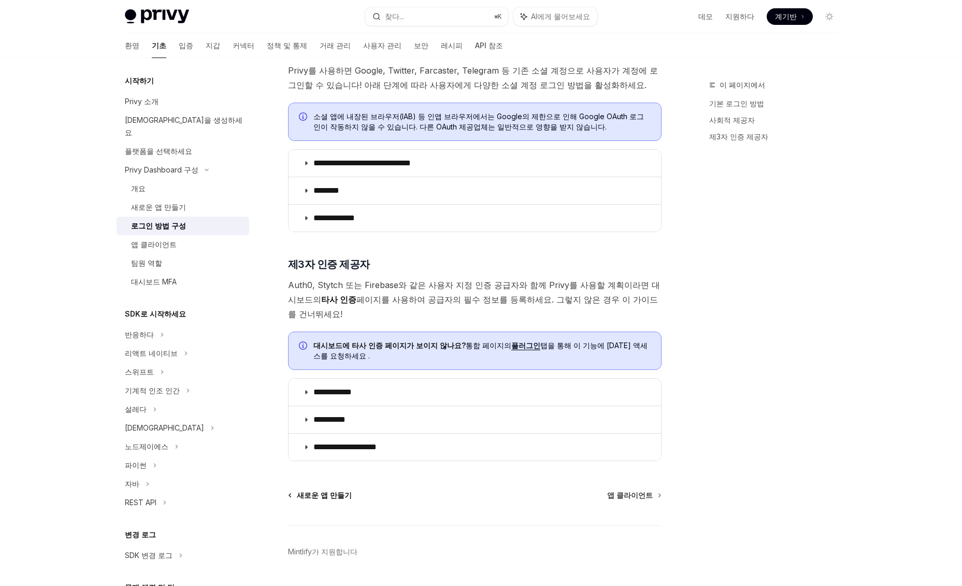
click at [305, 490] on font "새로운 앱 만들기" at bounding box center [324, 494] width 55 height 9
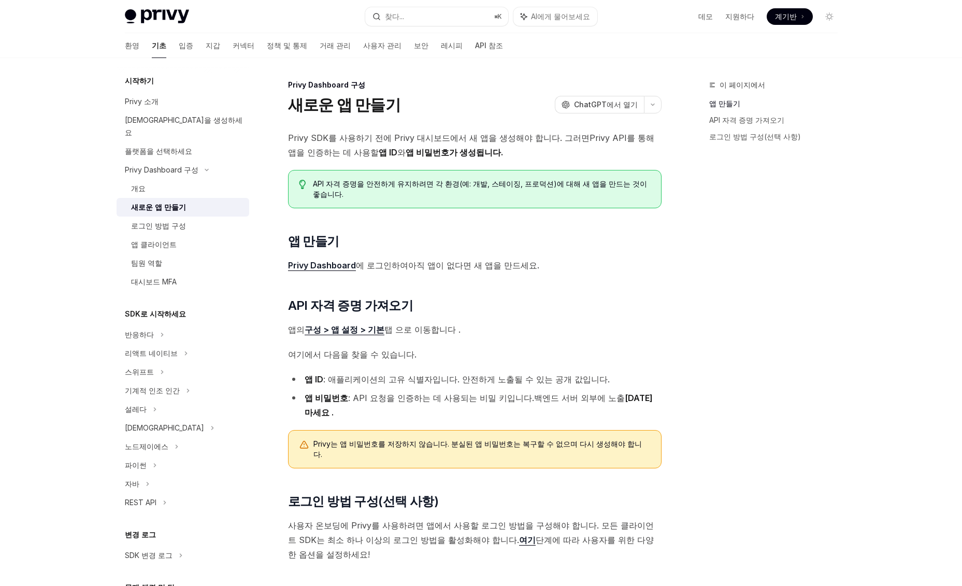
scroll to position [81, 0]
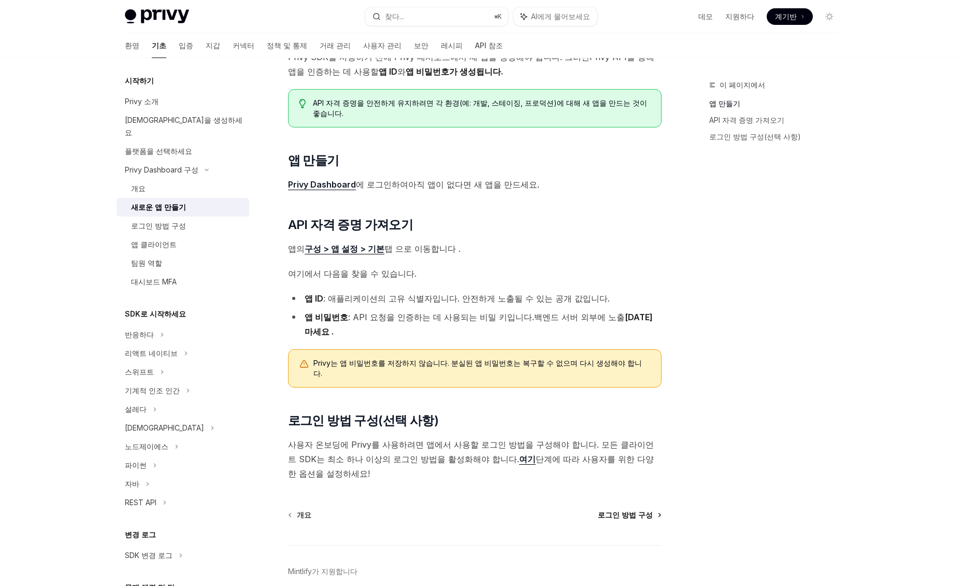
click at [635, 510] on font "로그인 방법 구성" at bounding box center [625, 514] width 55 height 9
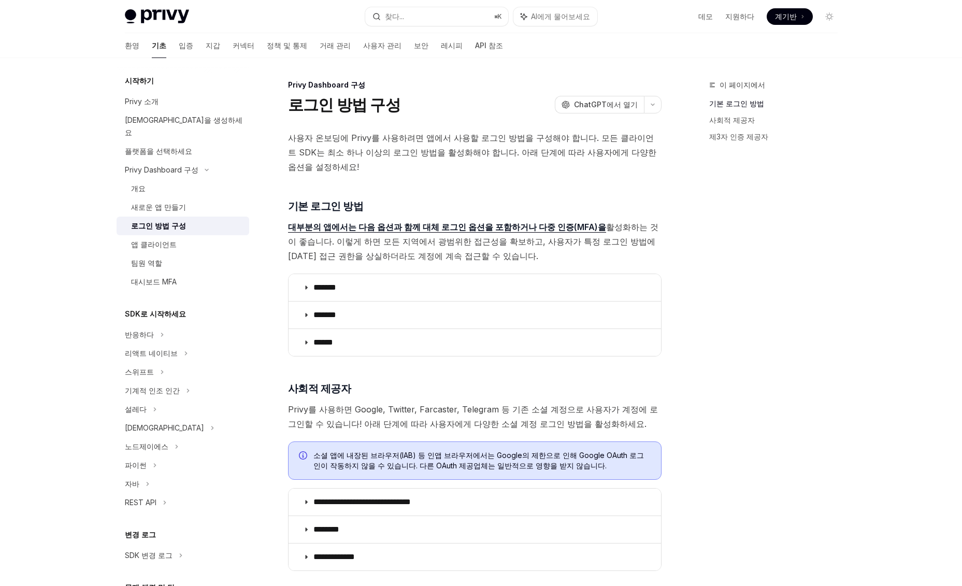
scroll to position [339, 0]
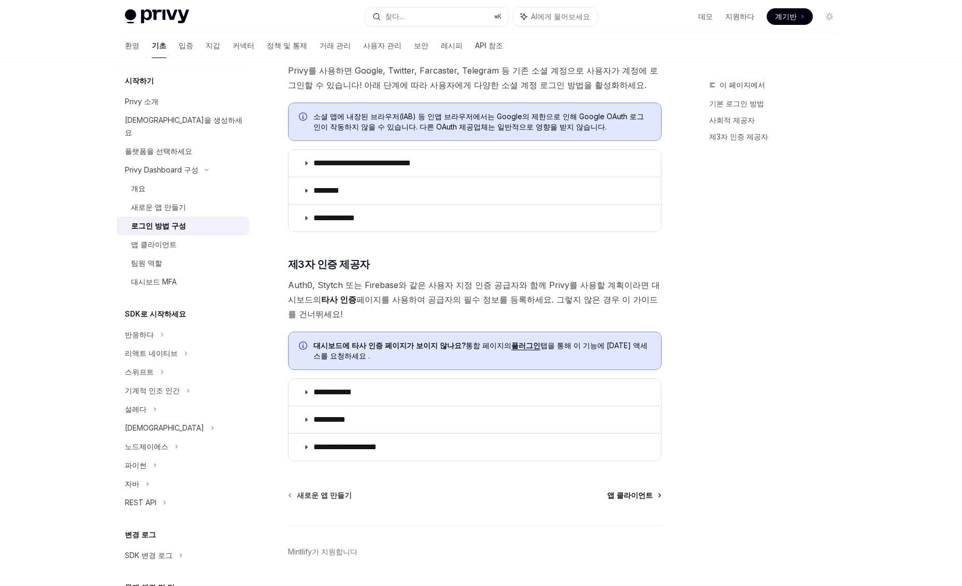
click at [645, 490] on font "앱 클라이언트" at bounding box center [630, 494] width 46 height 9
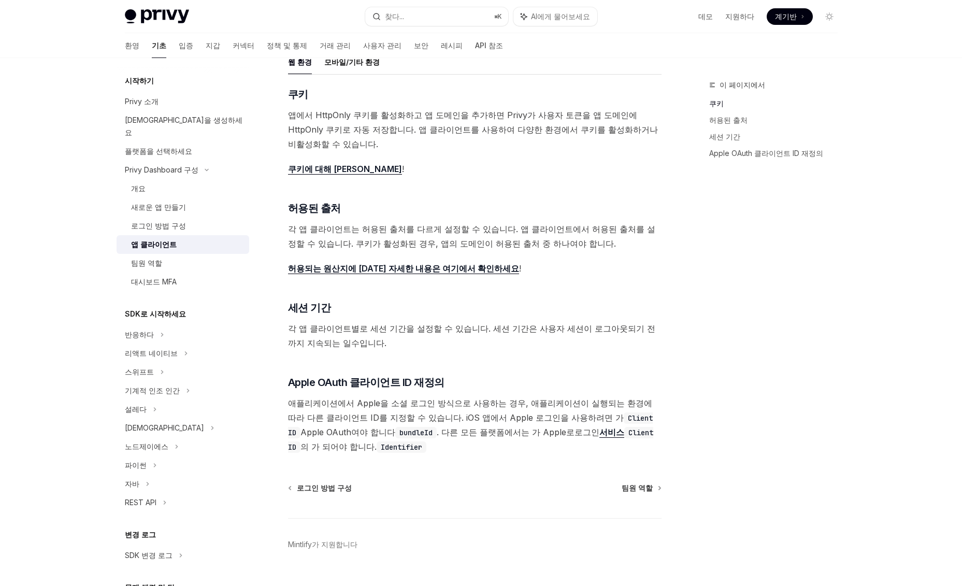
scroll to position [213, 0]
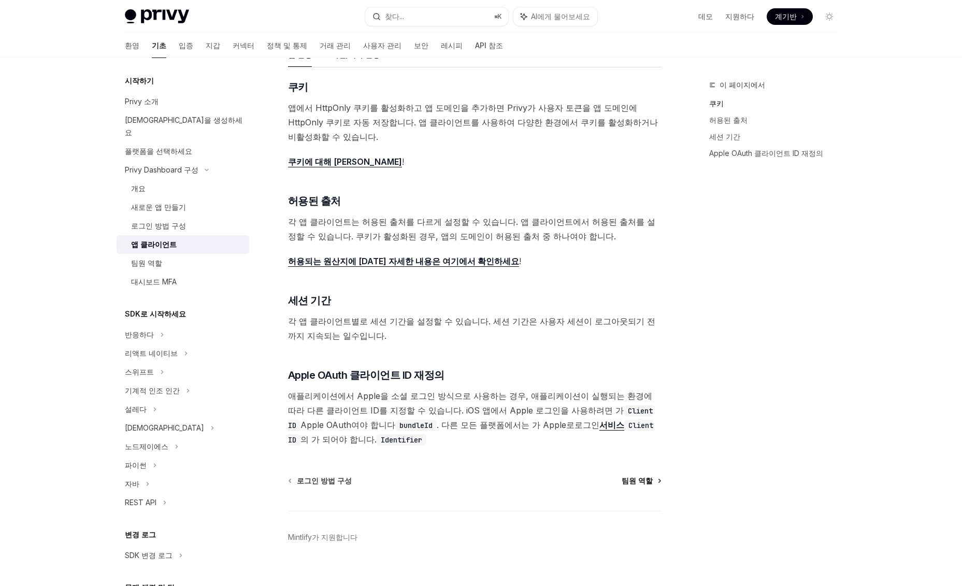
click at [638, 476] on font "팀원 역할" at bounding box center [636, 480] width 31 height 9
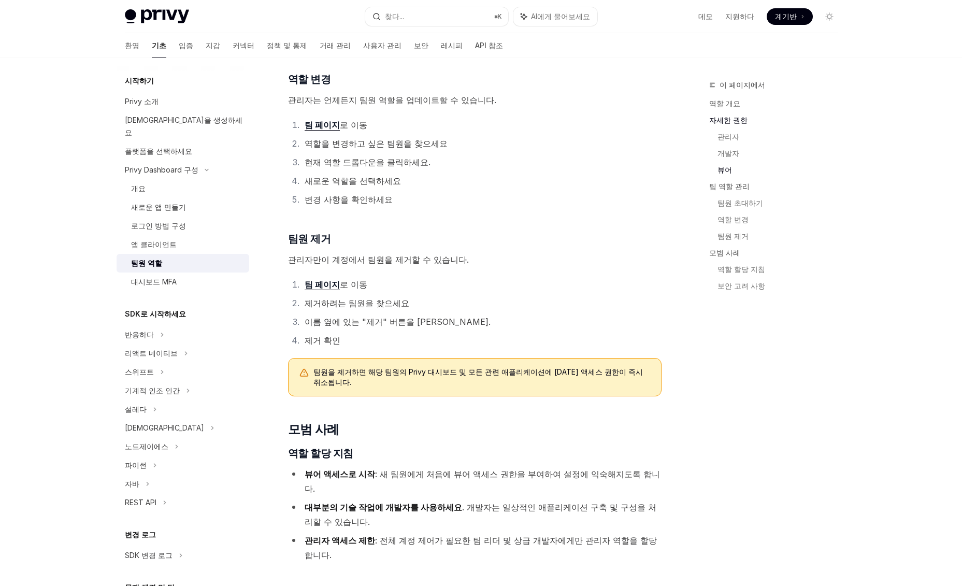
scroll to position [1570, 0]
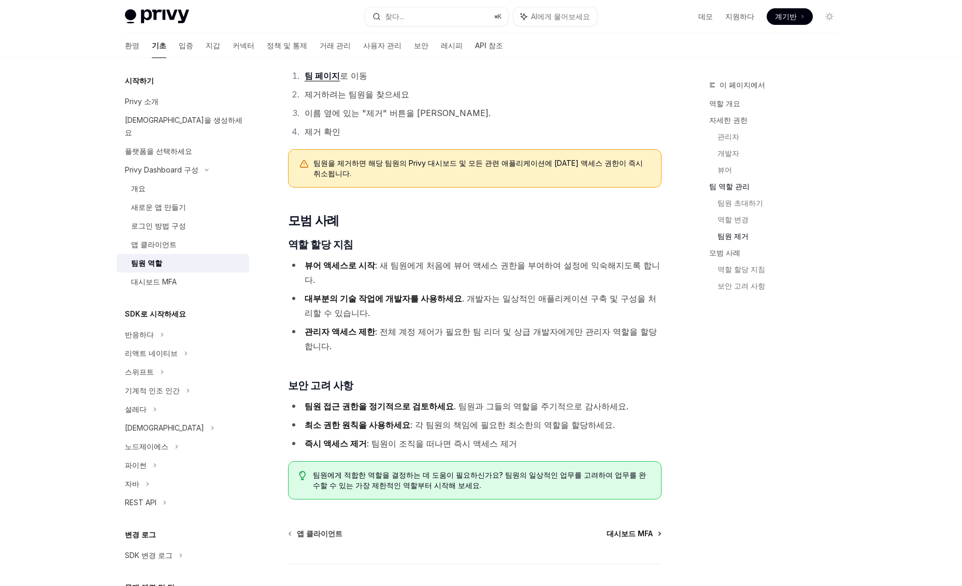
click at [643, 529] on font "대시보드 MFA" at bounding box center [629, 533] width 46 height 9
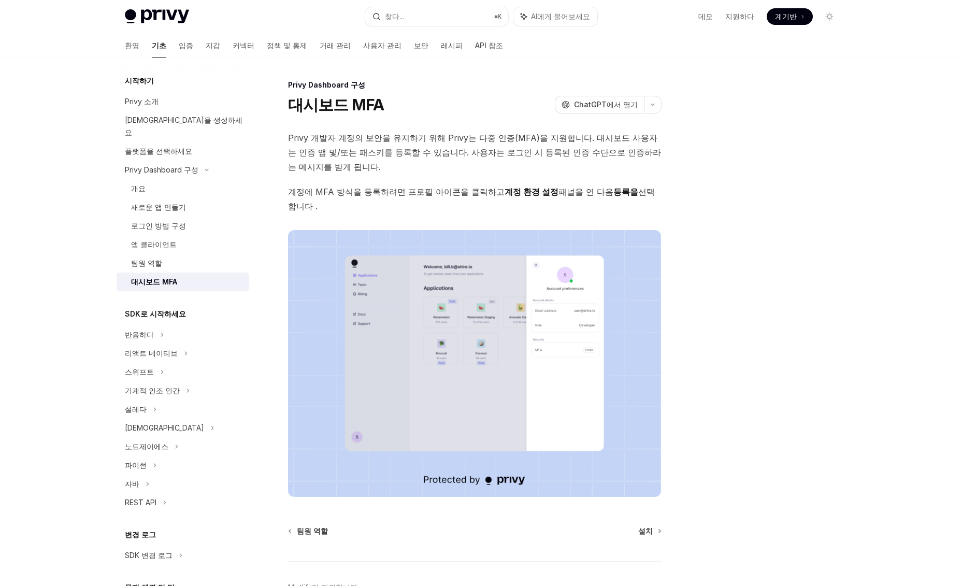
scroll to position [36, 0]
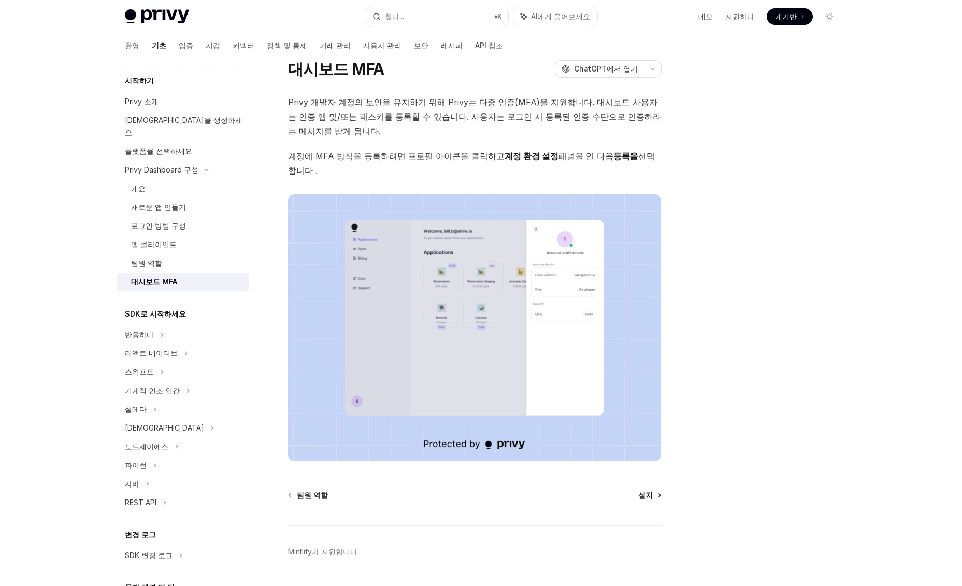
click at [648, 490] on font "설치" at bounding box center [645, 494] width 14 height 9
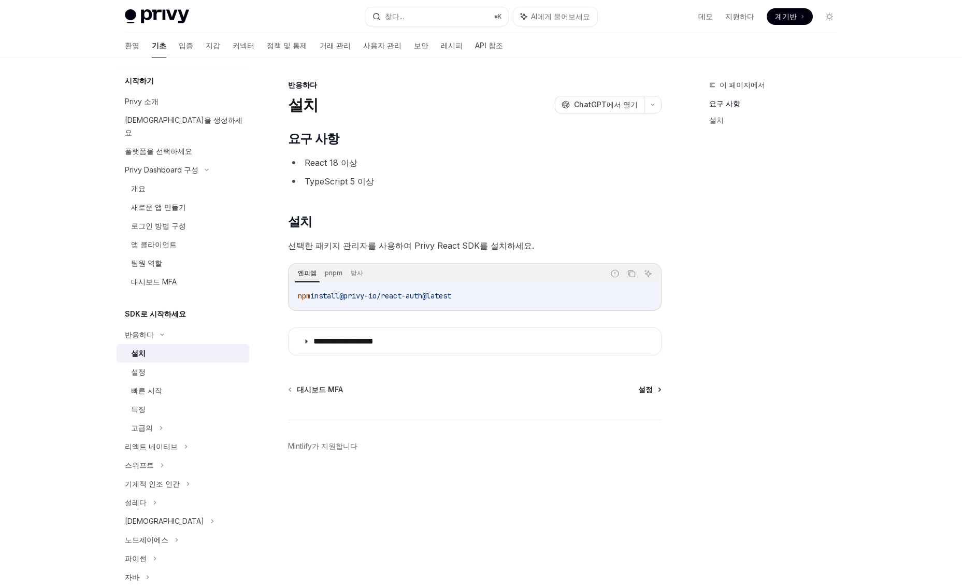
click at [650, 388] on font "설정" at bounding box center [645, 389] width 14 height 9
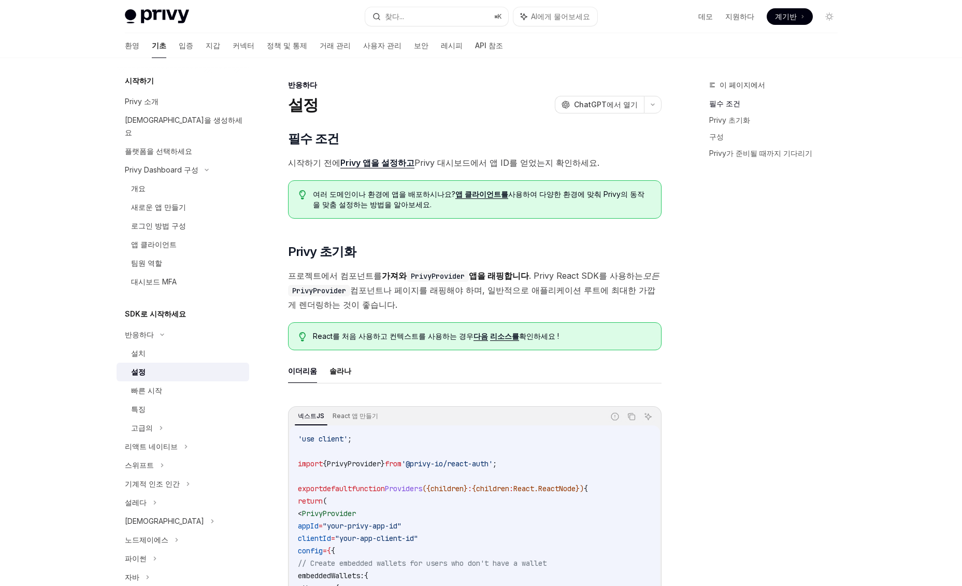
click at [772, 296] on div "이 페이지에서 필수 조건 Privy 초기화 구성 Privy가 준비될 때까지 기다리기" at bounding box center [766, 332] width 157 height 507
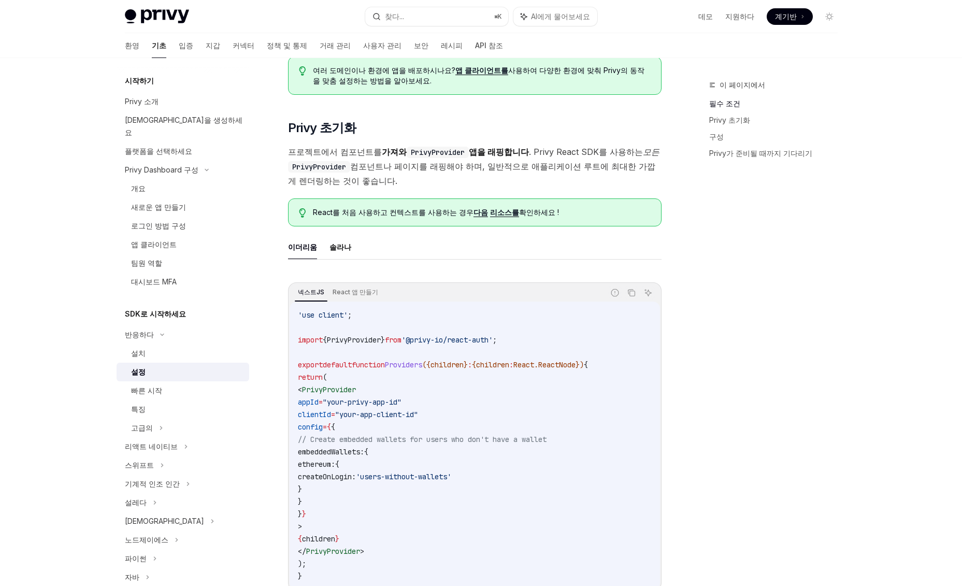
scroll to position [122, 0]
click at [423, 156] on code "PrivyProvider" at bounding box center [437, 153] width 62 height 11
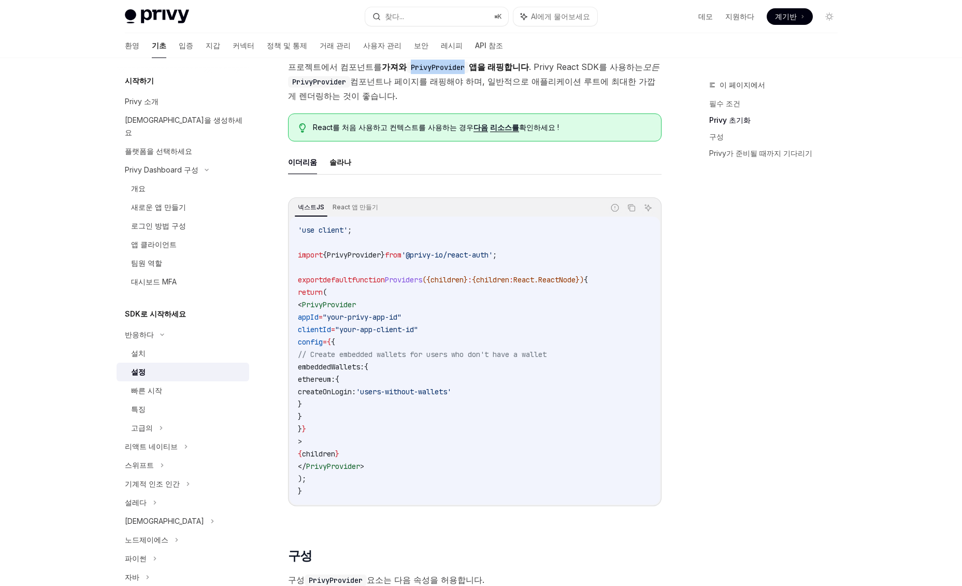
scroll to position [210, 0]
drag, startPoint x: 526, startPoint y: 251, endPoint x: 285, endPoint y: 257, distance: 240.8
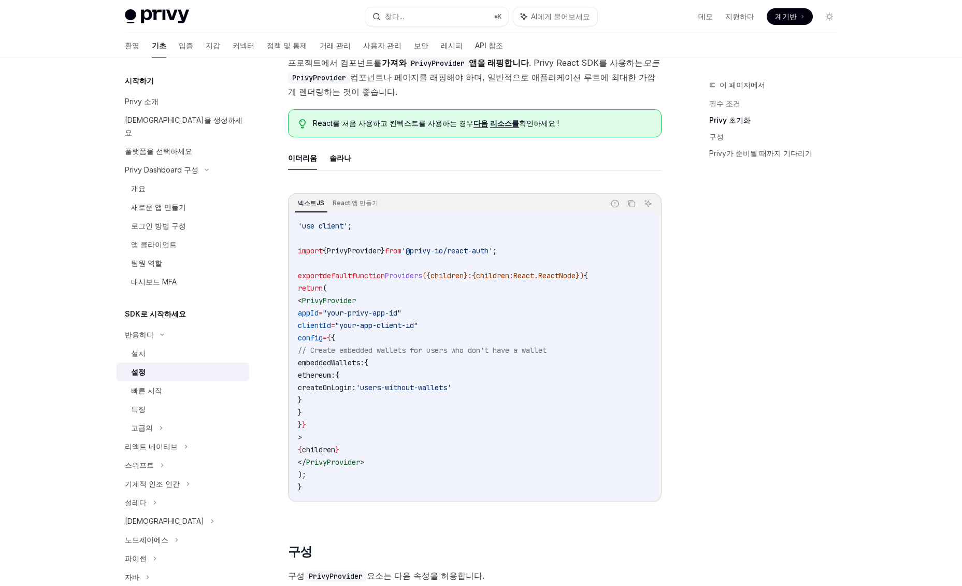
click at [420, 274] on span "Providers" at bounding box center [403, 275] width 37 height 9
click at [420, 274] on span "Providers" at bounding box center [403, 276] width 37 height 9
drag, startPoint x: 513, startPoint y: 288, endPoint x: 494, endPoint y: 287, distance: 19.2
click at [514, 288] on code "'use client' ; import { PrivyProvider } from '@privy-io/react-auth' ; export de…" at bounding box center [475, 357] width 354 height 273
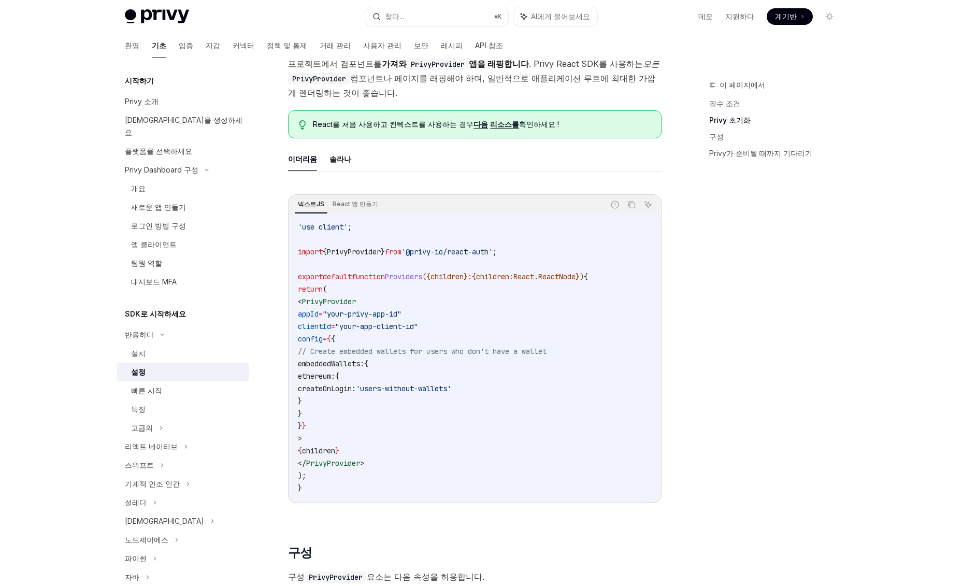
click at [422, 277] on span "Providers" at bounding box center [403, 276] width 37 height 9
copy span "Providers"
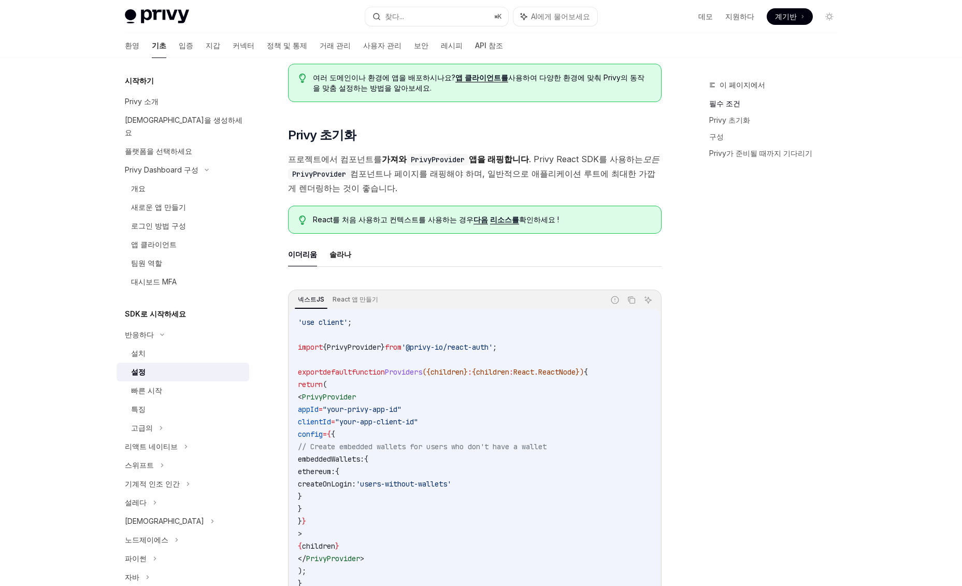
scroll to position [116, 0]
click at [322, 170] on code "PrivyProvider" at bounding box center [319, 174] width 62 height 11
copy code "PrivyProvider"
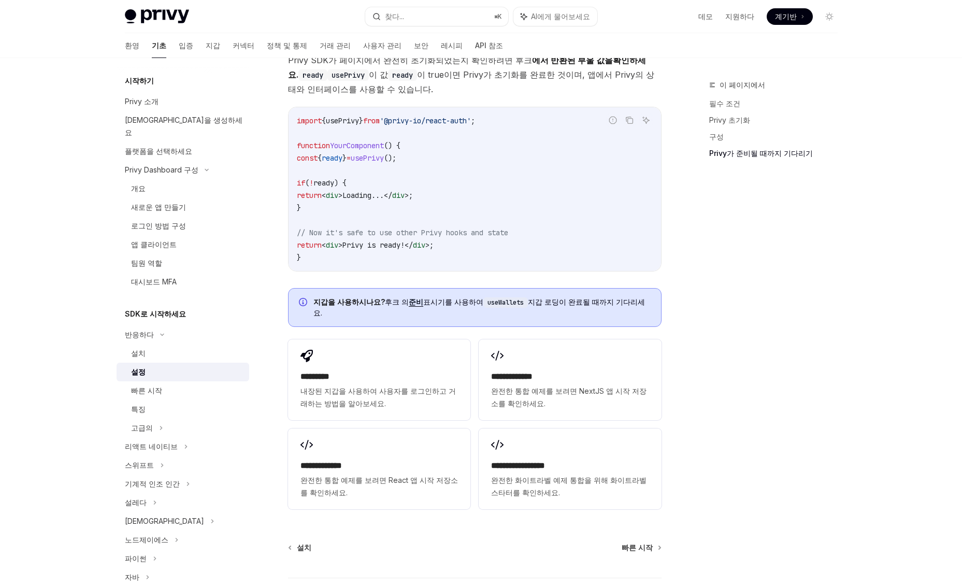
scroll to position [1157, 0]
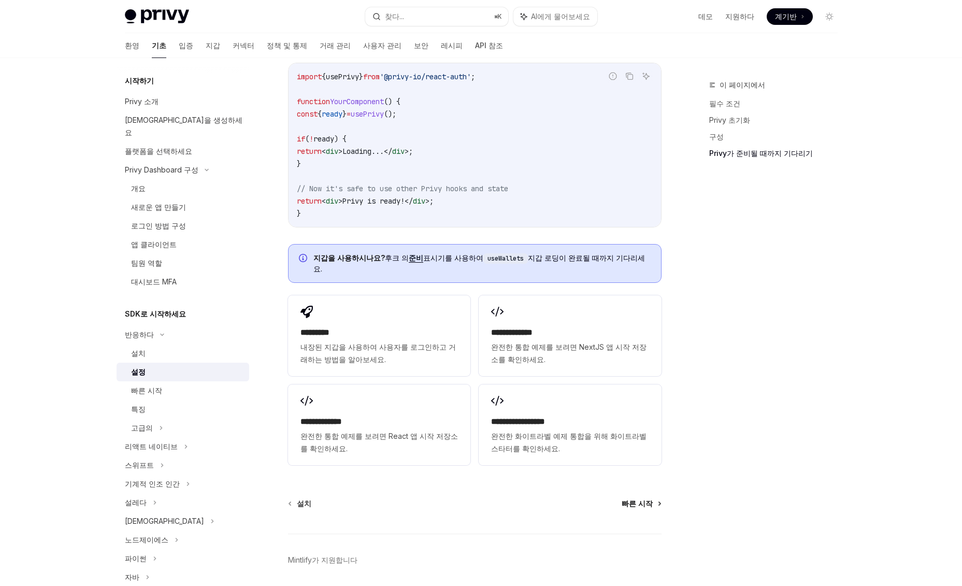
click at [638, 499] on font "빠른 시작" at bounding box center [636, 503] width 31 height 9
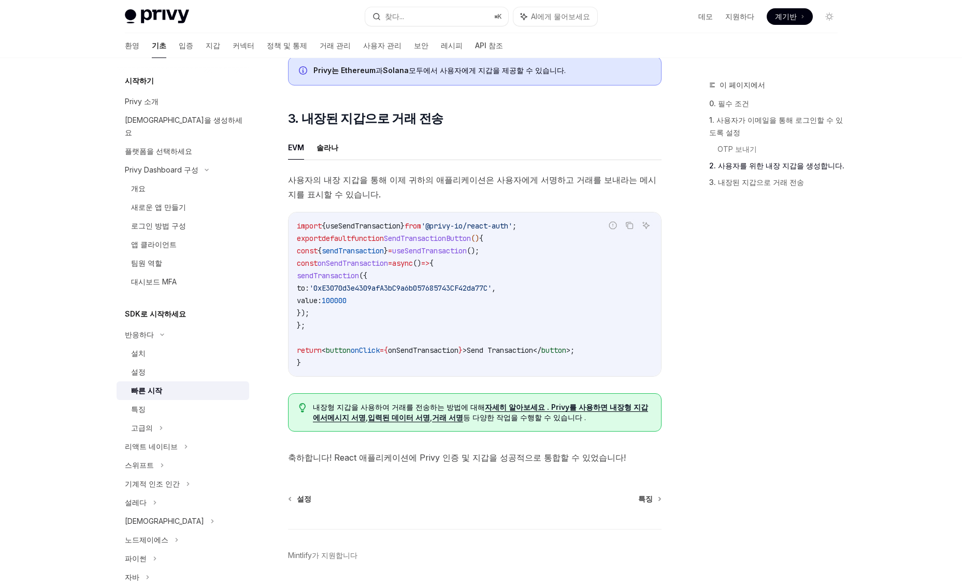
scroll to position [793, 0]
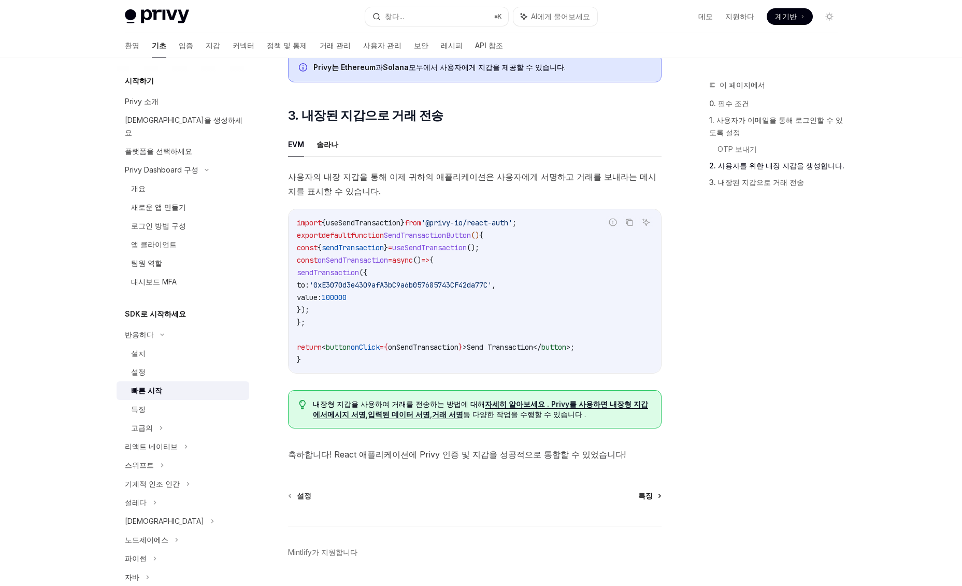
click at [644, 500] on font "특징" at bounding box center [645, 495] width 14 height 9
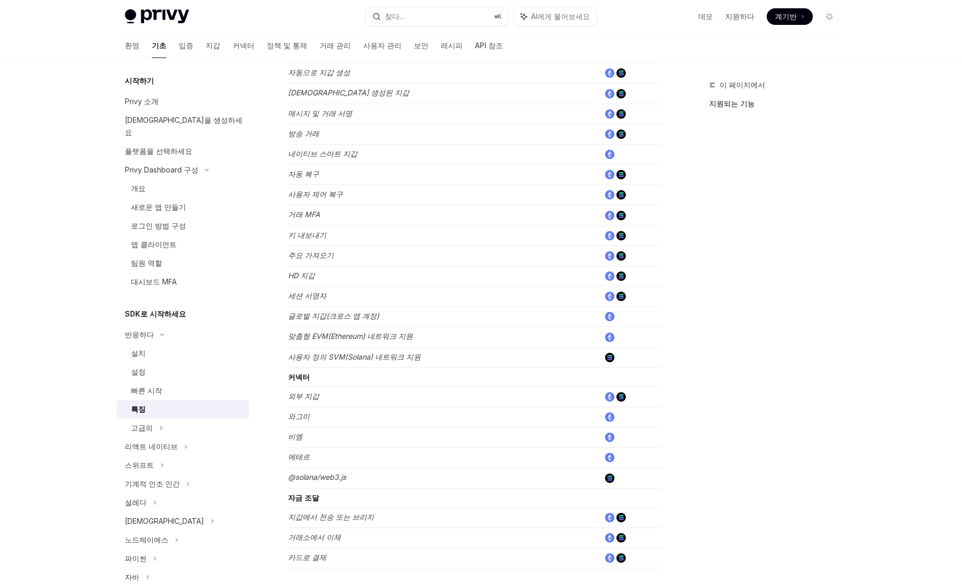
scroll to position [516, 0]
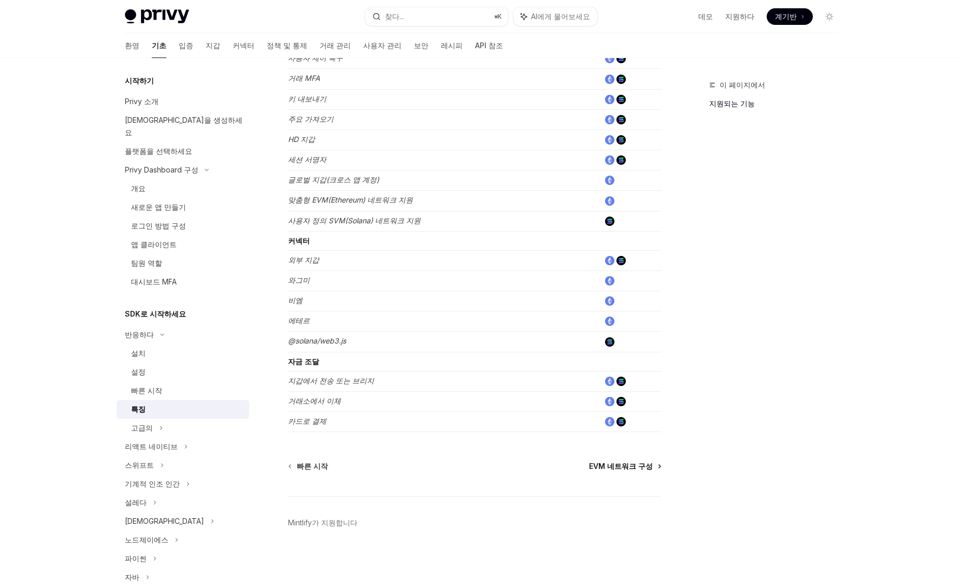
click at [630, 462] on font "EVM 네트워크 구성" at bounding box center [621, 465] width 64 height 9
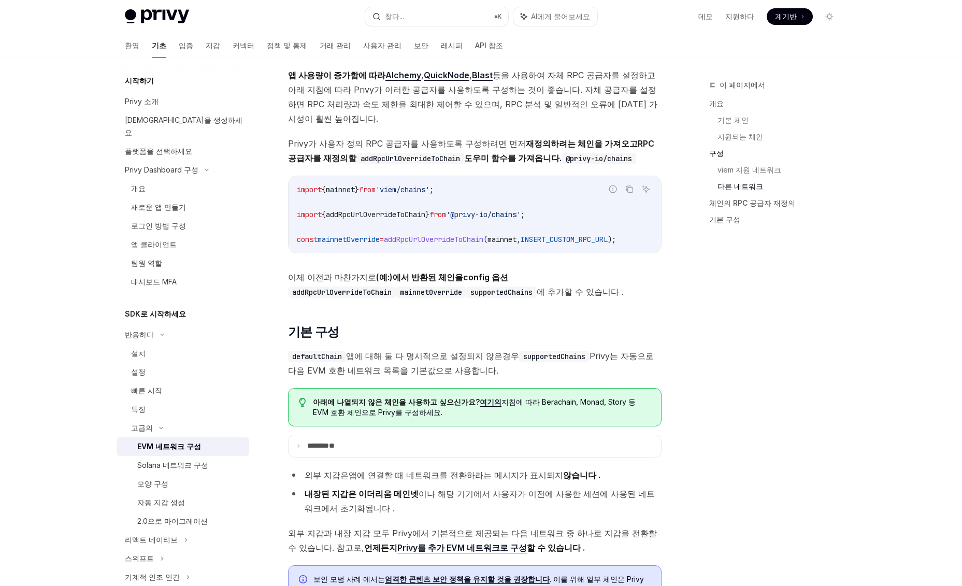
scroll to position [2256, 0]
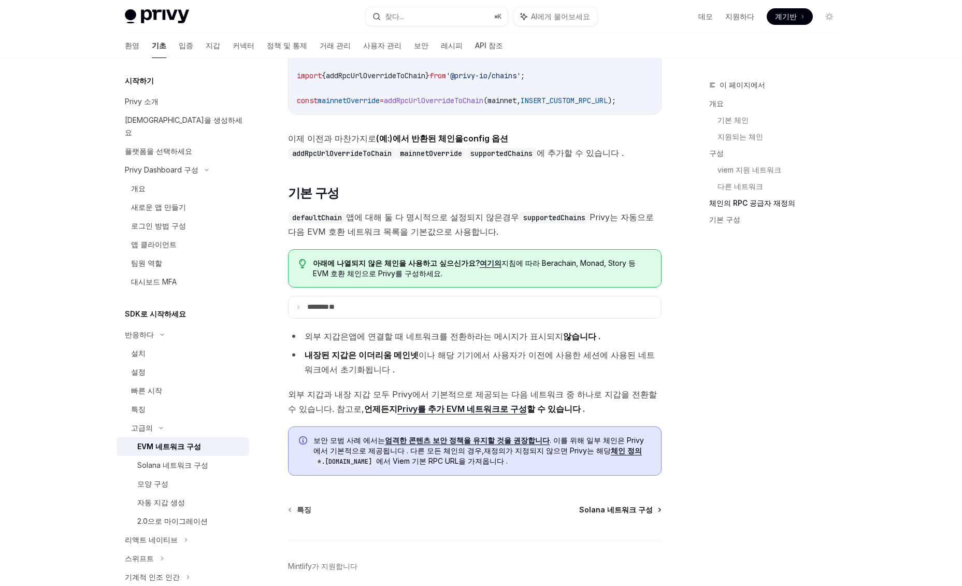
click at [619, 505] on font "Solana 네트워크 구성" at bounding box center [616, 509] width 74 height 9
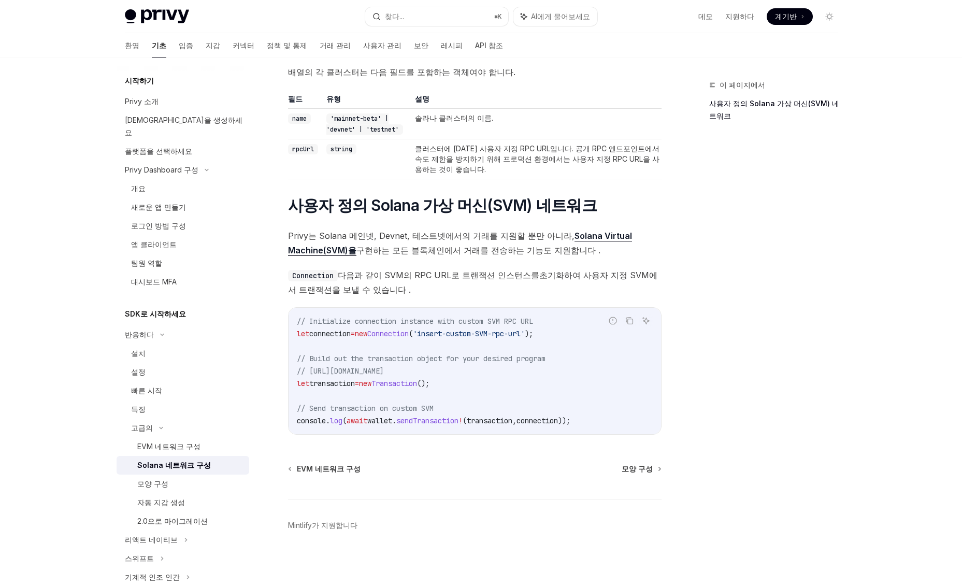
scroll to position [293, 0]
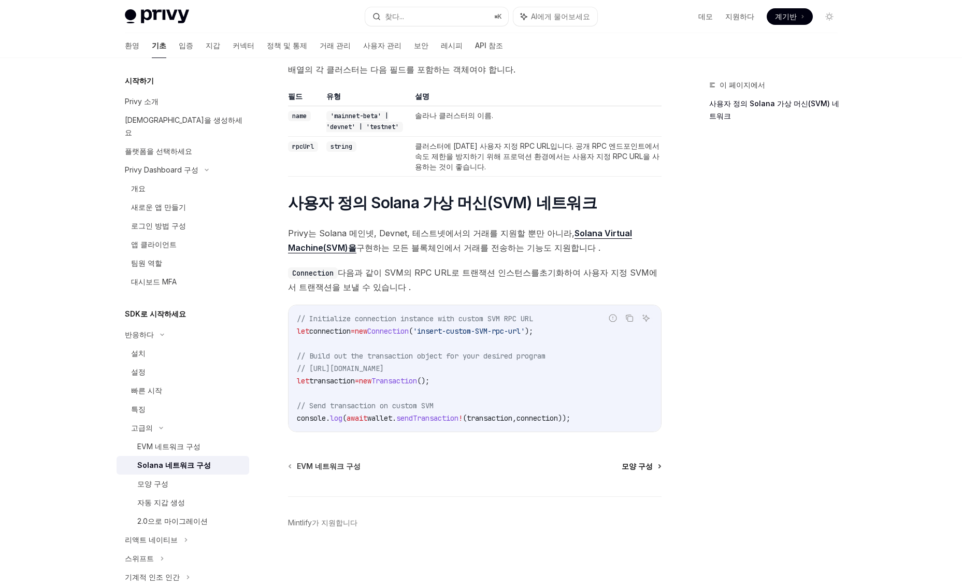
click at [643, 465] on font "모양 구성" at bounding box center [636, 465] width 31 height 9
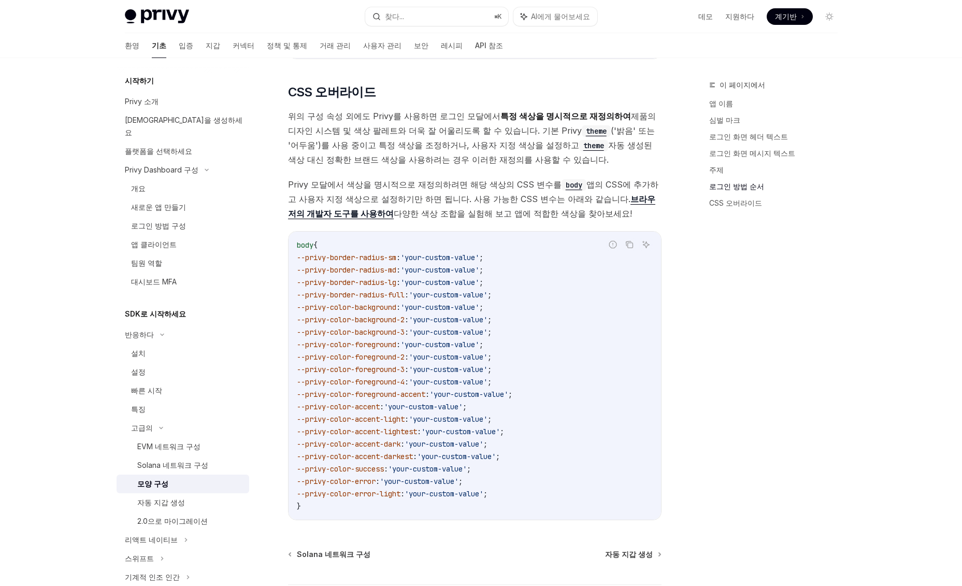
scroll to position [2346, 0]
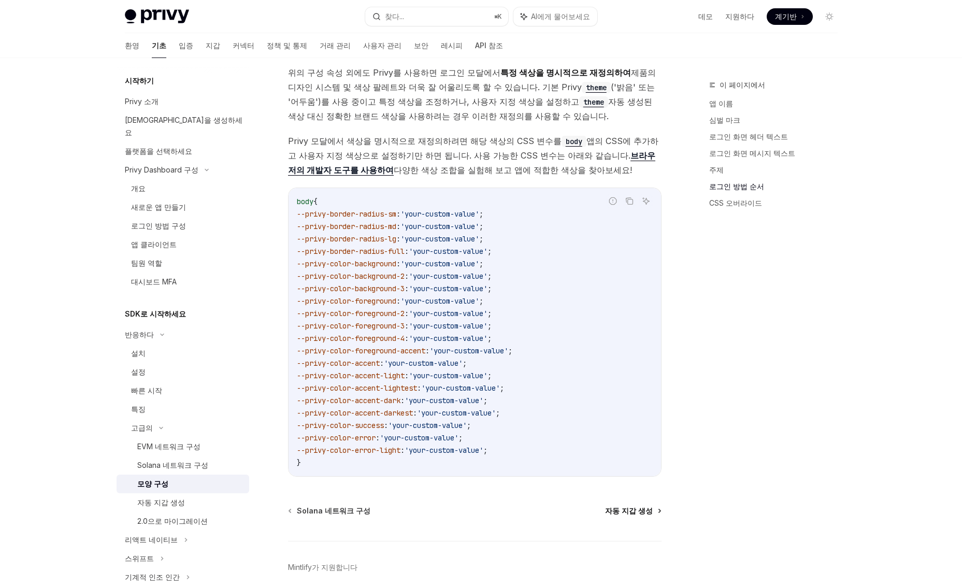
click at [630, 506] on font "자동 지갑 생성" at bounding box center [629, 510] width 48 height 9
type textarea "*"
